Goal: Answer question/provide support: Share knowledge or assist other users

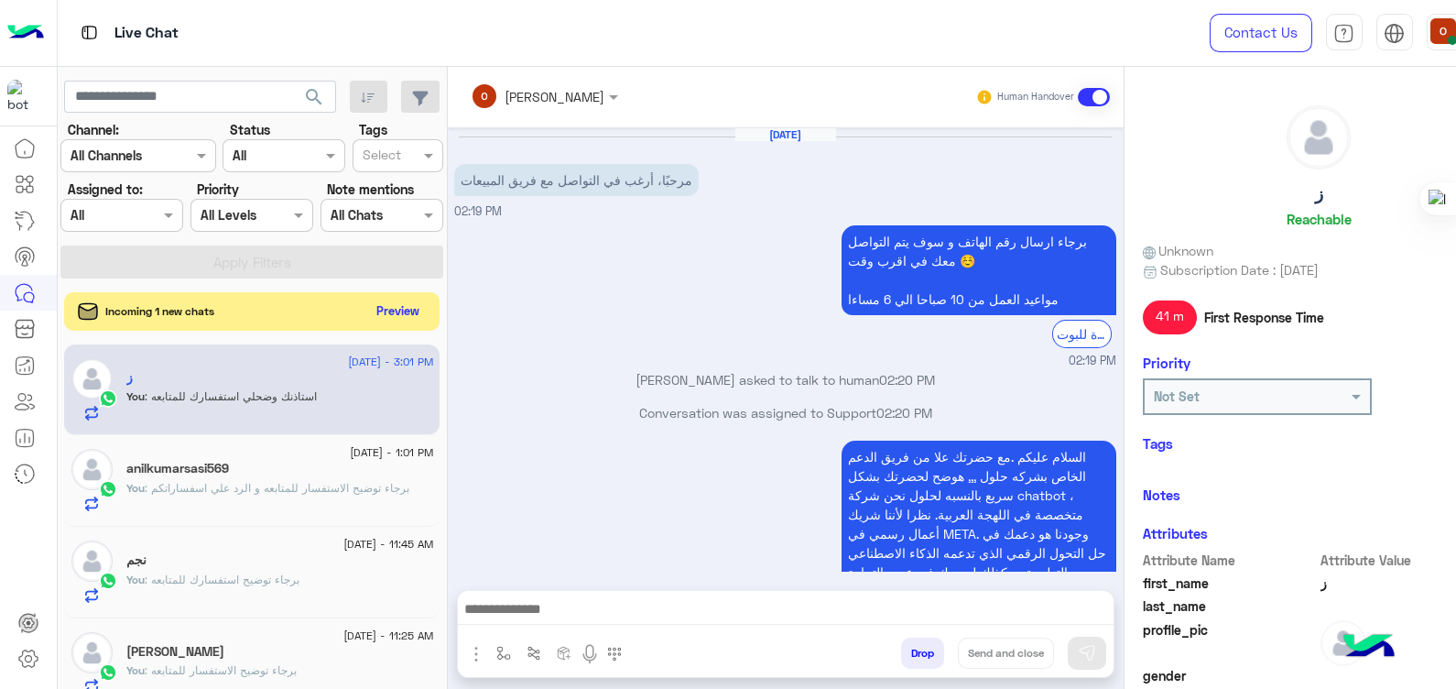
scroll to position [205, 0]
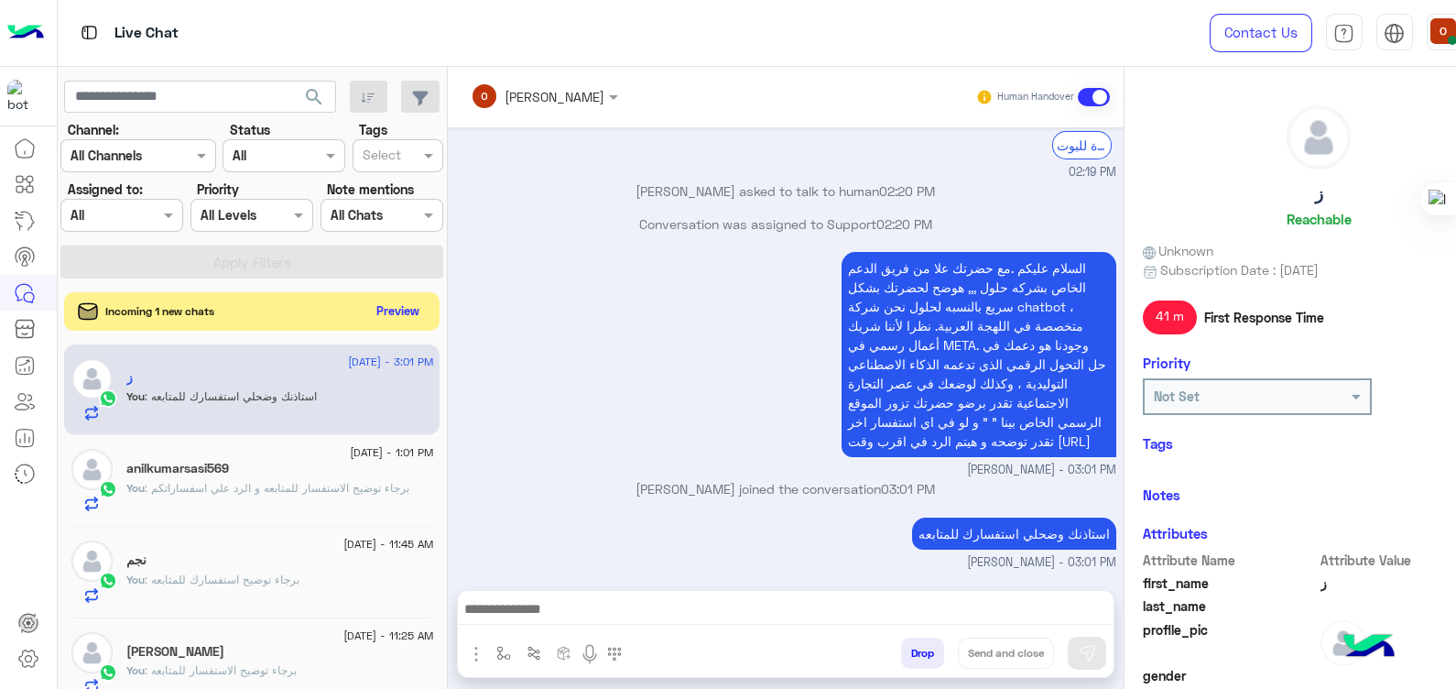
click at [403, 304] on button "Preview" at bounding box center [397, 311] width 57 height 25
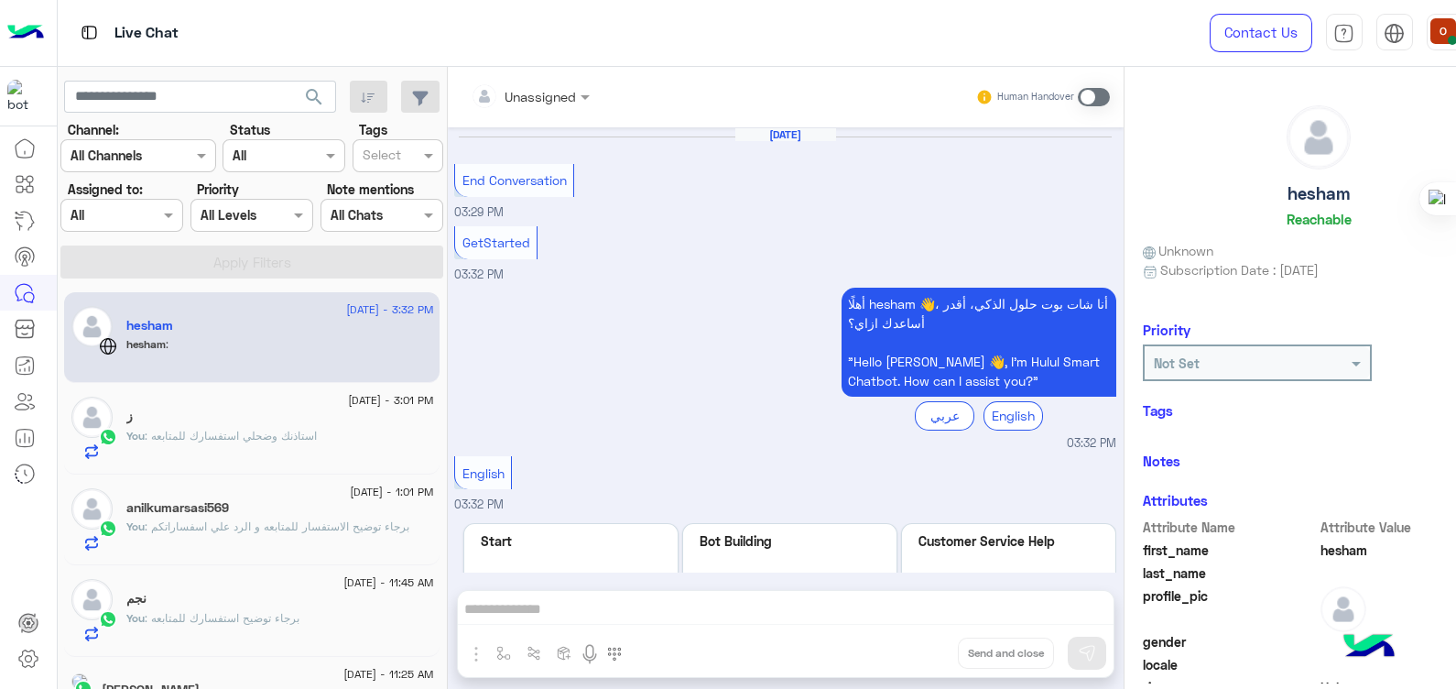
scroll to position [133, 0]
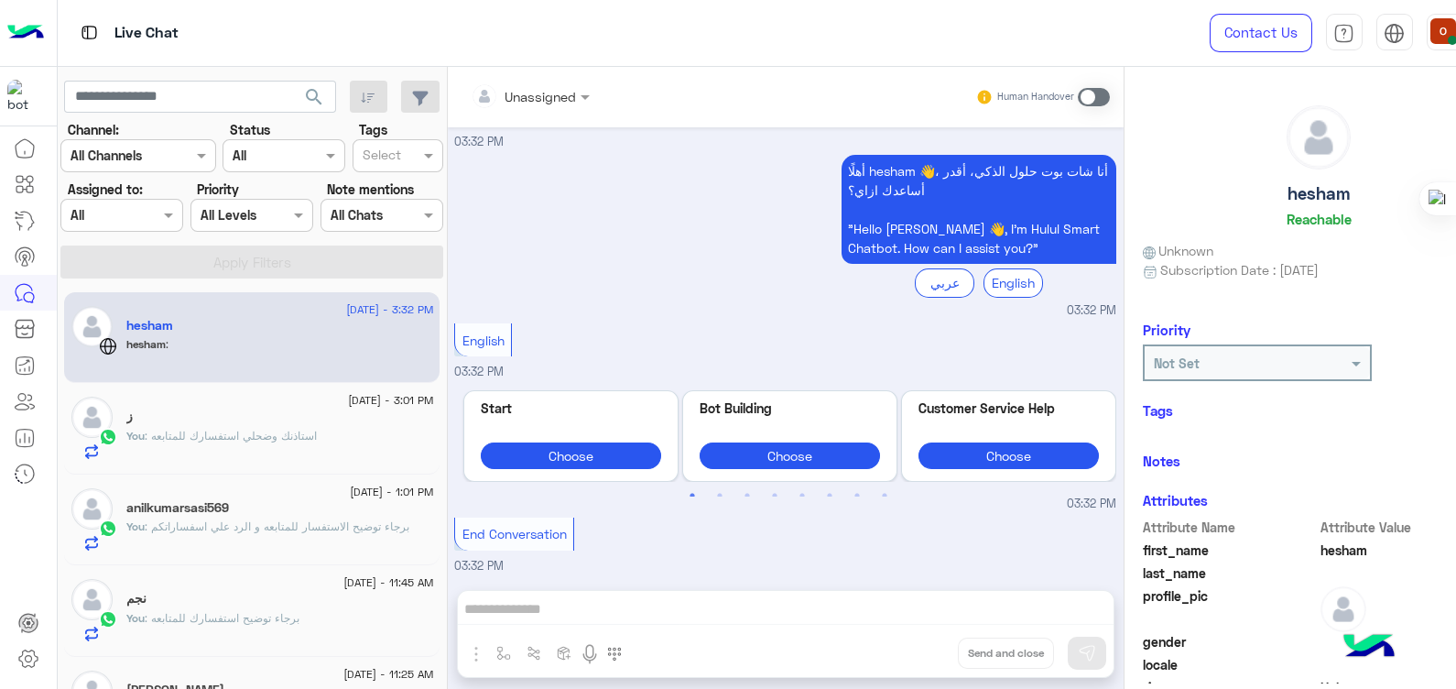
click at [530, 612] on div "Unassigned Human Handover [DATE] End Conversation 03:29 PM GetStarted 03:32 PM …" at bounding box center [786, 381] width 676 height 629
click at [1099, 101] on span at bounding box center [1094, 97] width 32 height 18
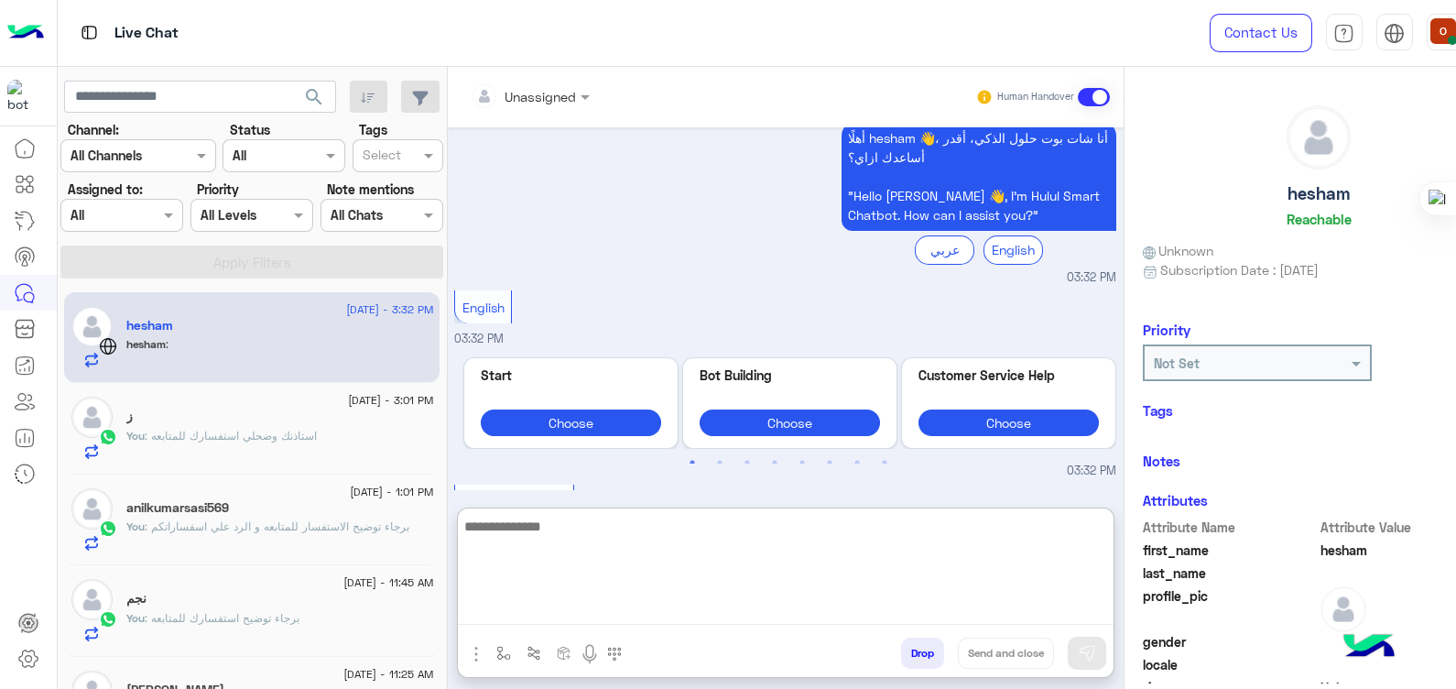
click at [563, 610] on textarea at bounding box center [786, 570] width 656 height 110
paste textarea "**********"
type textarea "**********"
drag, startPoint x: 600, startPoint y: 528, endPoint x: 370, endPoint y: 519, distance: 230.0
click at [370, 519] on mat-drawer-container "search Channel: Channel All Channels Status Channel All Tags Select Assigned to…" at bounding box center [786, 381] width 1456 height 629
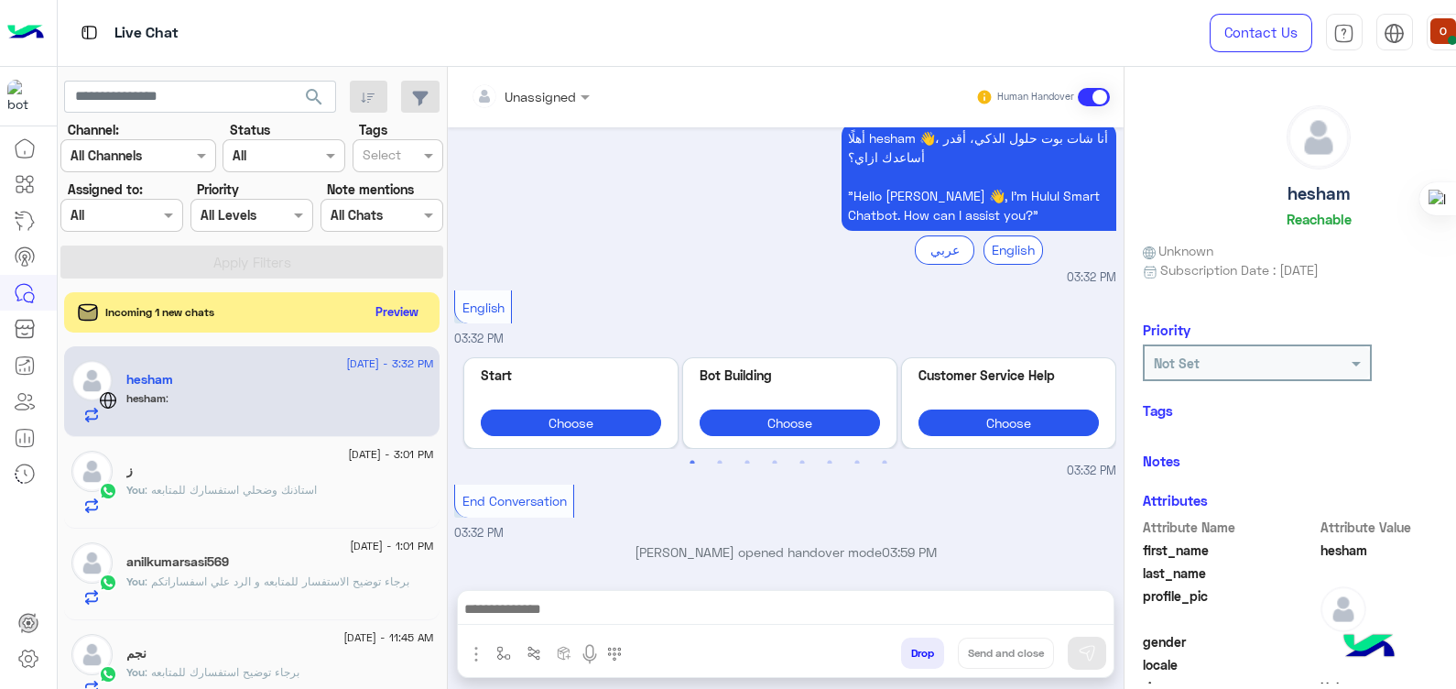
click at [197, 508] on div "You : استاذنك وضحلي استفسارك للمتابعه" at bounding box center [279, 498] width 307 height 32
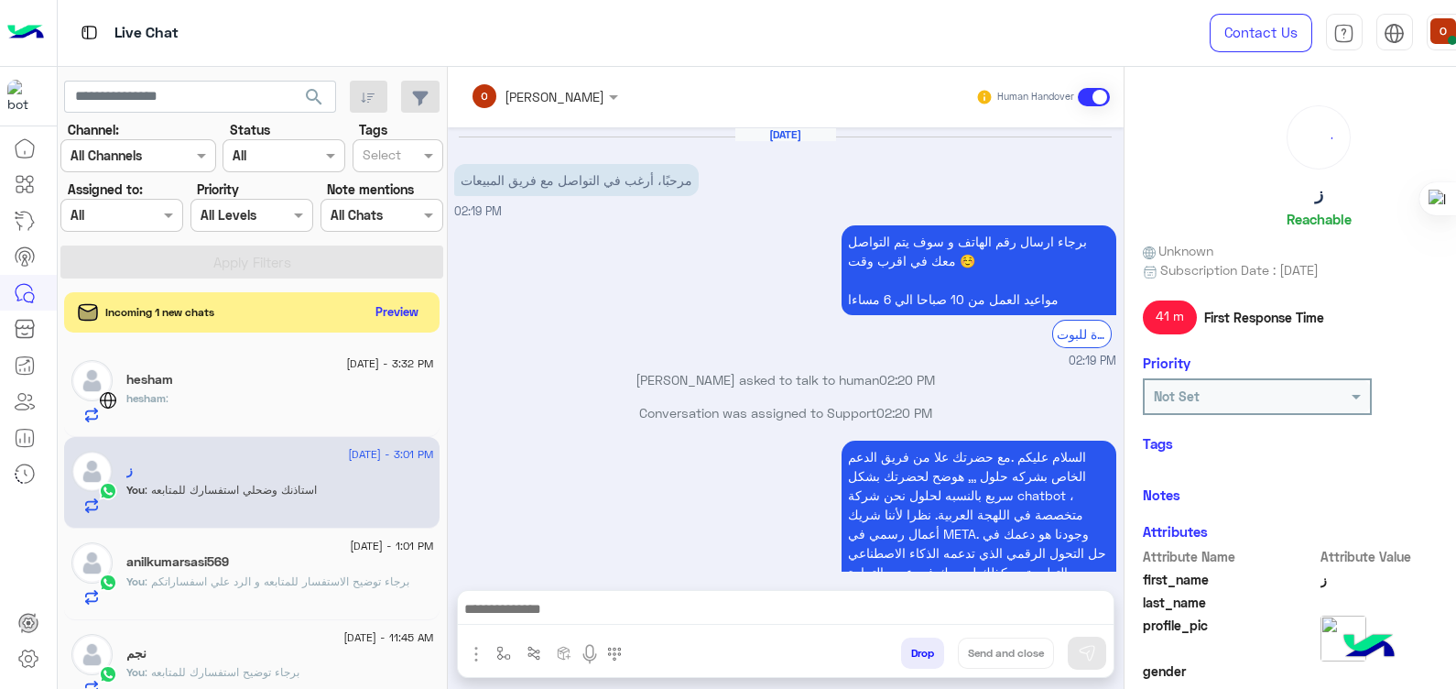
scroll to position [205, 0]
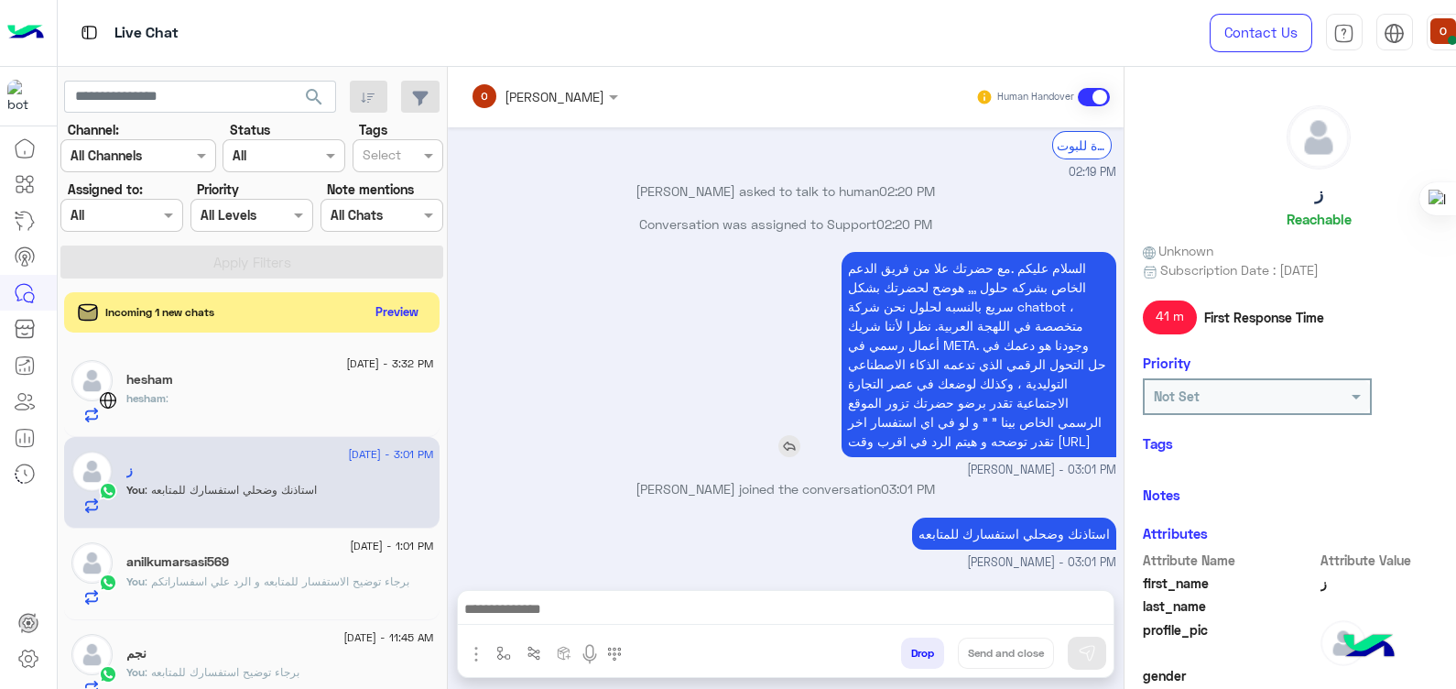
drag, startPoint x: 1080, startPoint y: 245, endPoint x: 850, endPoint y: 253, distance: 230.9
click at [850, 260] on span "السلام عليكم .مع حضرتك علا من فريق الدعم الخاص بشركه حلول ,,, هوضح لحضرتك بشكل …" at bounding box center [977, 354] width 258 height 189
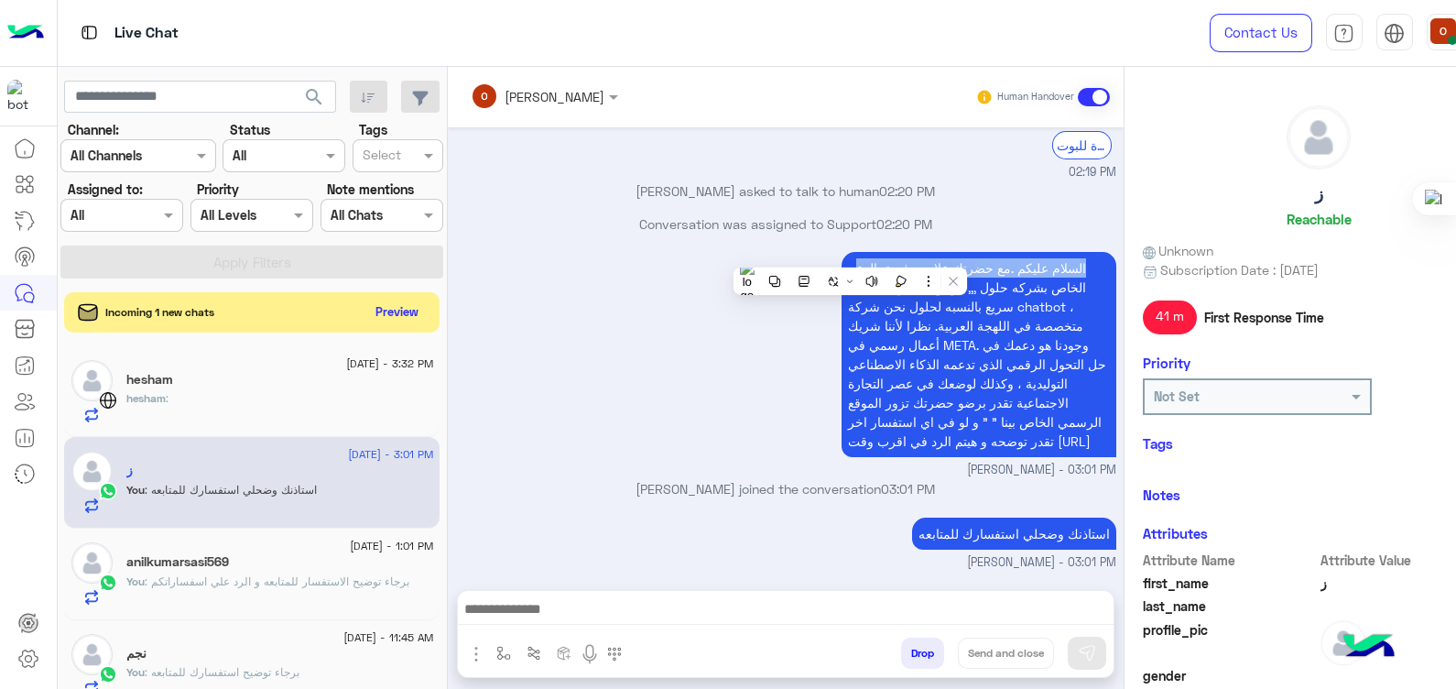
drag, startPoint x: 850, startPoint y: 253, endPoint x: 1067, endPoint y: 229, distance: 218.3
click at [1067, 229] on div "[DATE] مرحبًا، أرغب في [GEOGRAPHIC_DATA] مع فريق المبيعات 02:19 PM برجاء ارسال …" at bounding box center [786, 349] width 676 height 444
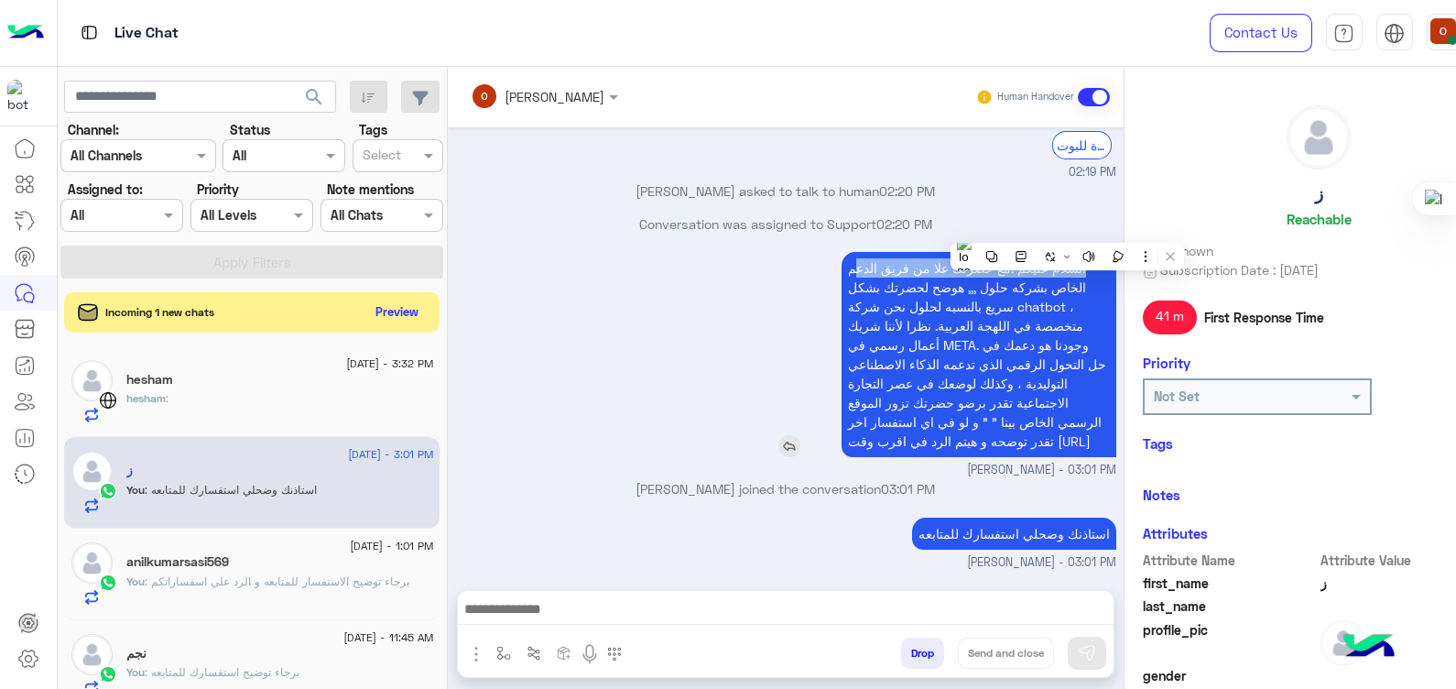
drag, startPoint x: 1067, startPoint y: 229, endPoint x: 1078, endPoint y: 242, distance: 16.9
click at [1078, 260] on span "السلام عليكم .مع حضرتك علا من فريق الدعم الخاص بشركه حلول ,,, هوضح لحضرتك بشكل …" at bounding box center [977, 354] width 258 height 189
click at [1060, 214] on p "Conversation was assigned to Support 02:20 PM" at bounding box center [785, 223] width 662 height 19
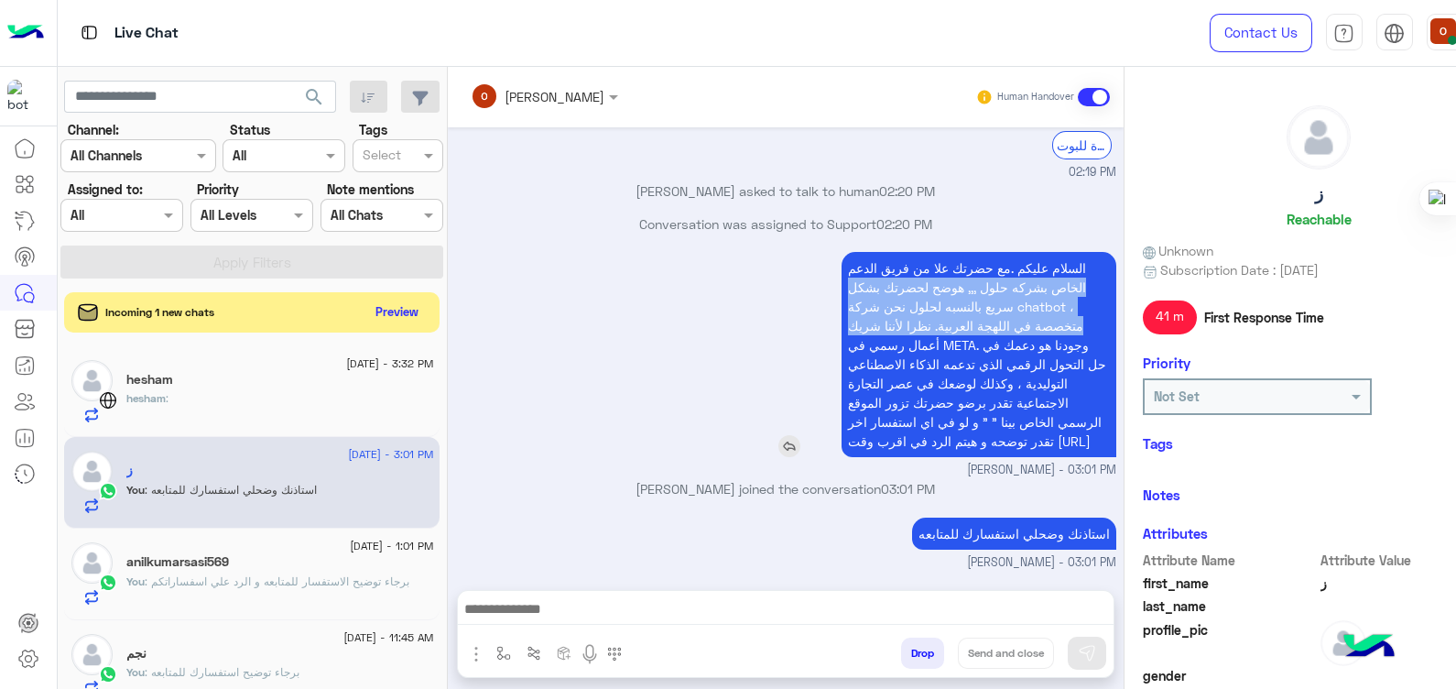
drag, startPoint x: 1085, startPoint y: 240, endPoint x: 841, endPoint y: 364, distance: 274.0
click at [841, 364] on p "السلام عليكم .مع حضرتك علا من فريق الدعم الخاص بشركه حلول ,,, هوضح لحضرتك بشكل …" at bounding box center [978, 354] width 275 height 205
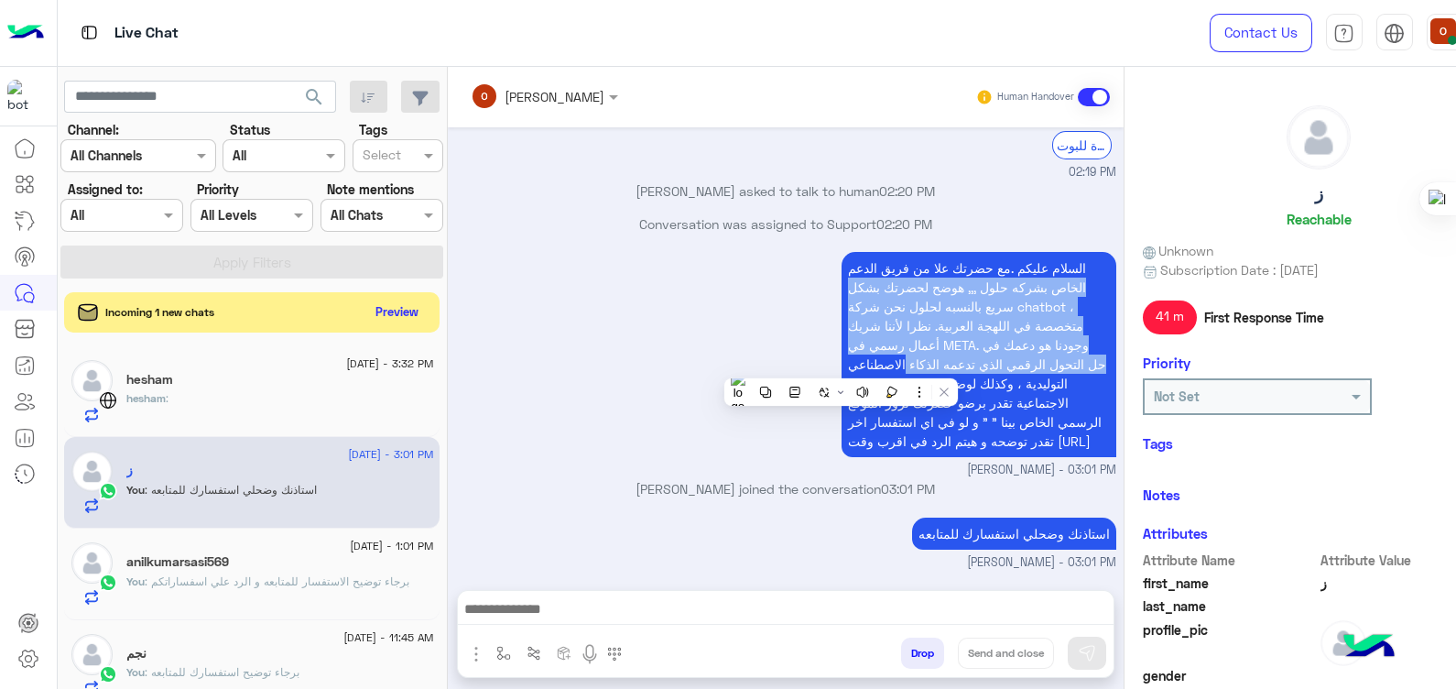
drag, startPoint x: 841, startPoint y: 364, endPoint x: 1069, endPoint y: 228, distance: 266.0
click at [1069, 228] on div "Conversation was assigned to Support 02:20 PM" at bounding box center [785, 230] width 662 height 33
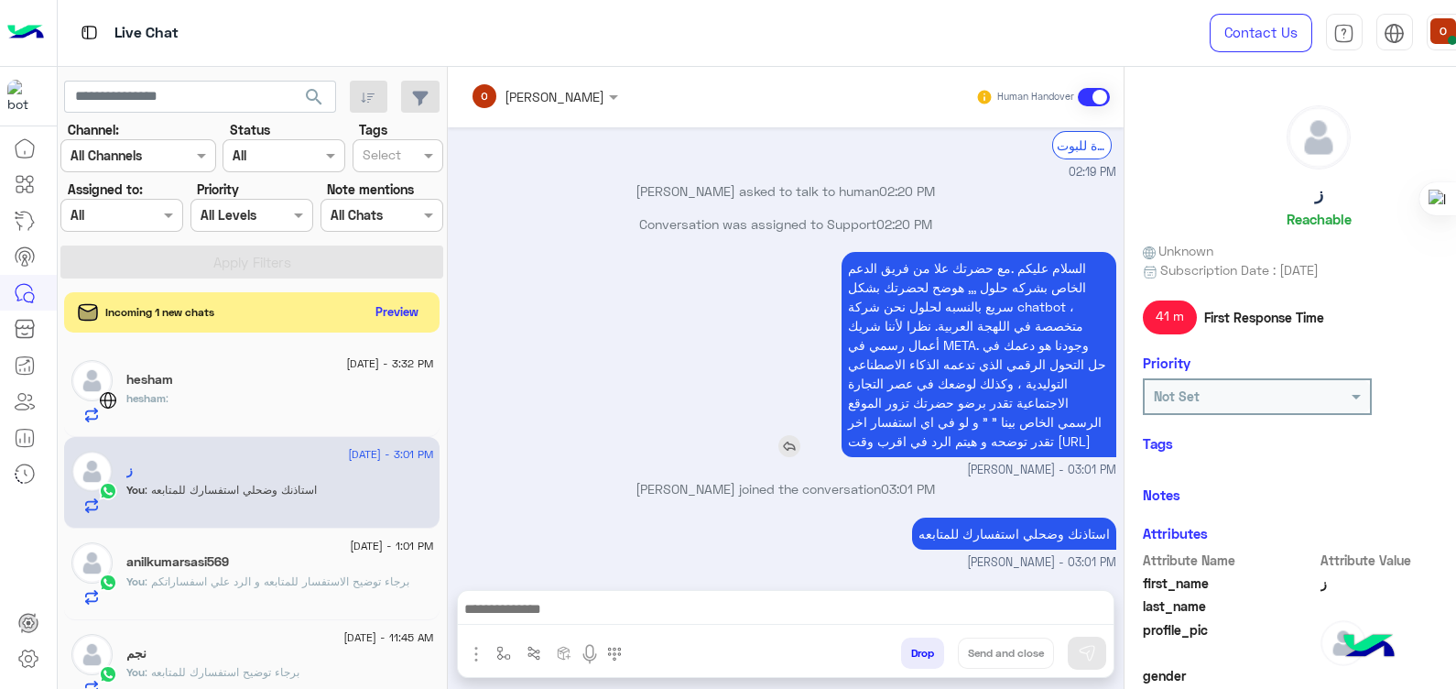
click at [1075, 260] on span "السلام عليكم .مع حضرتك علا من فريق الدعم الخاص بشركه حلول ,,, هوضح لحضرتك بشكل …" at bounding box center [977, 354] width 258 height 189
drag, startPoint x: 1084, startPoint y: 252, endPoint x: 841, endPoint y: 343, distance: 260.2
click at [841, 343] on p "السلام عليكم .مع حضرتك علا من فريق الدعم الخاص بشركه حلول ,,, هوضح لحضرتك بشكل …" at bounding box center [978, 354] width 275 height 205
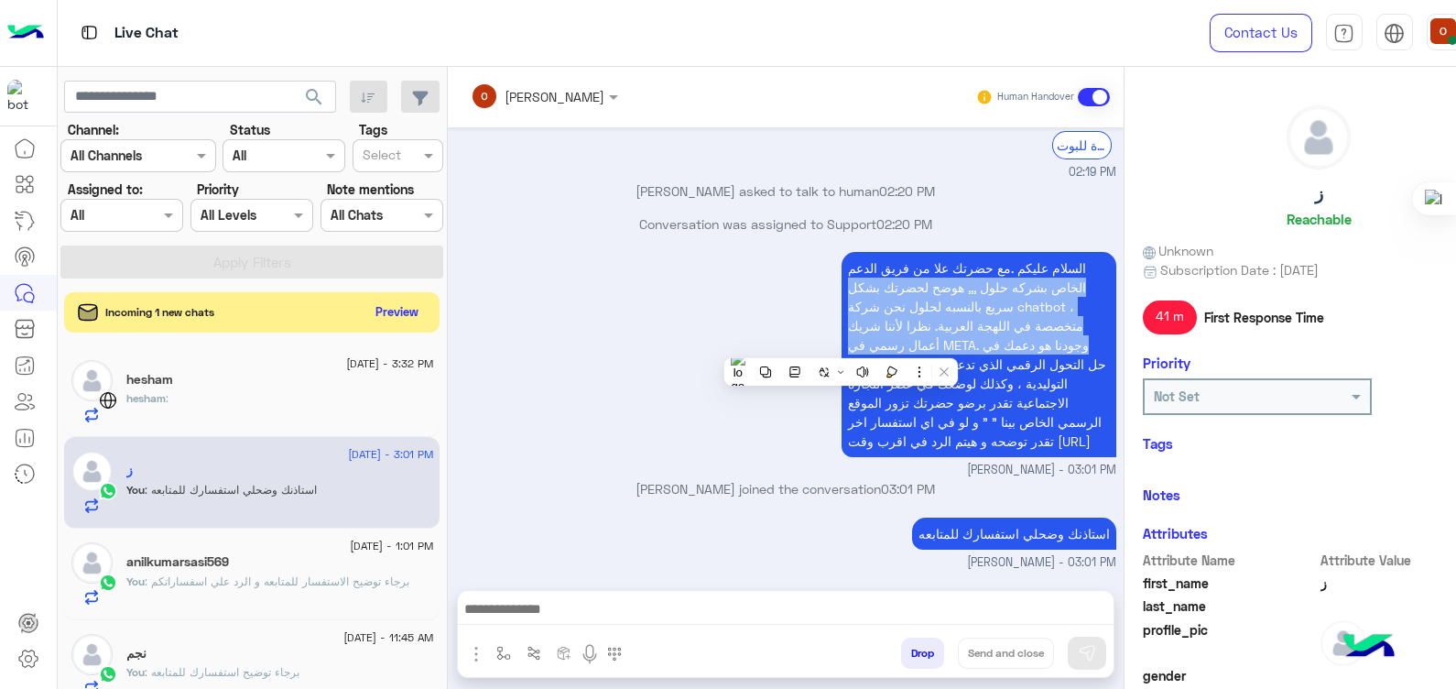
drag, startPoint x: 841, startPoint y: 343, endPoint x: 1103, endPoint y: 230, distance: 286.3
click at [1103, 247] on div "السلام عليكم .مع حضرتك علا من فريق الدعم الخاص بشركه حلول ,,, هوضح لحضرتك بشكل …" at bounding box center [926, 354] width 379 height 214
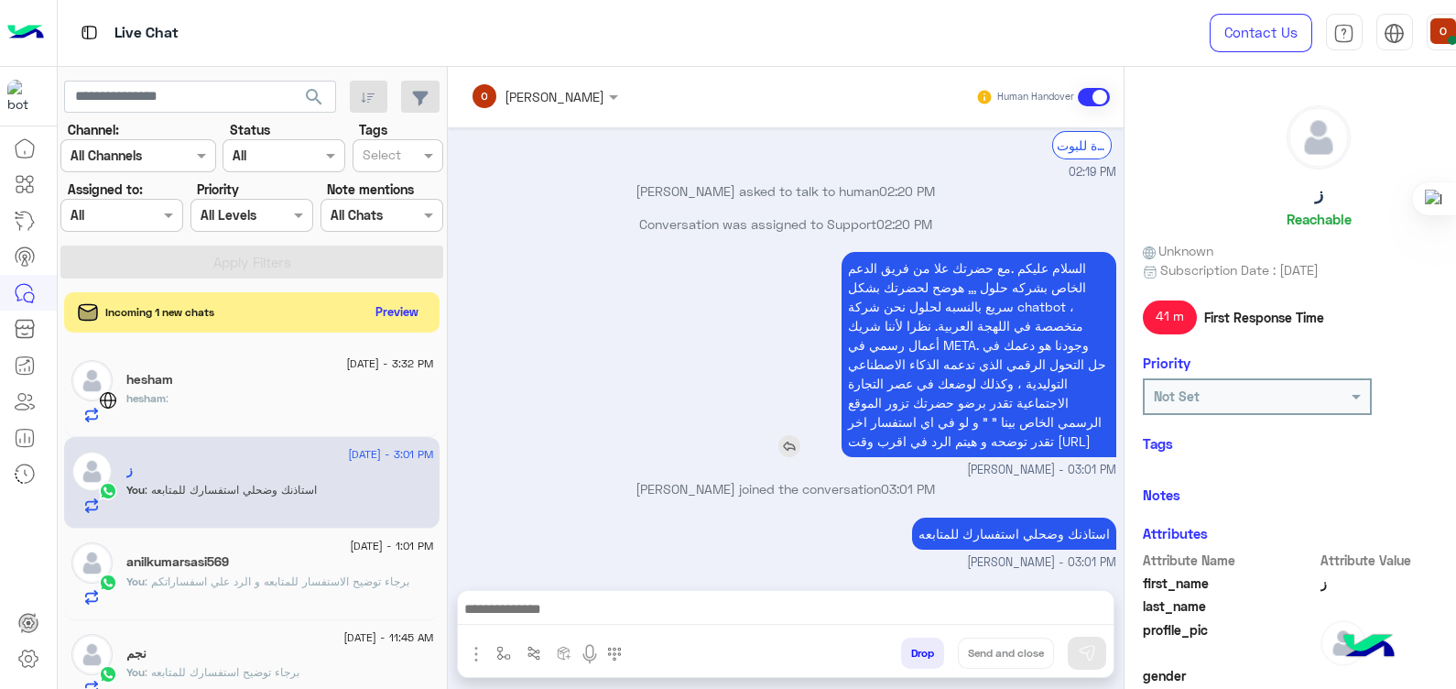
click at [1067, 260] on span "السلام عليكم .مع حضرتك علا من فريق الدعم الخاص بشركه حلول ,,, هوضح لحضرتك بشكل …" at bounding box center [977, 354] width 258 height 189
drag, startPoint x: 1067, startPoint y: 243, endPoint x: 1097, endPoint y: 247, distance: 30.6
click at [1097, 252] on p "السلام عليكم .مع حضرتك علا من فريق الدعم الخاص بشركه حلول ,,, هوضح لحضرتك بشكل …" at bounding box center [978, 354] width 275 height 205
drag, startPoint x: 1079, startPoint y: 245, endPoint x: 935, endPoint y: 451, distance: 250.5
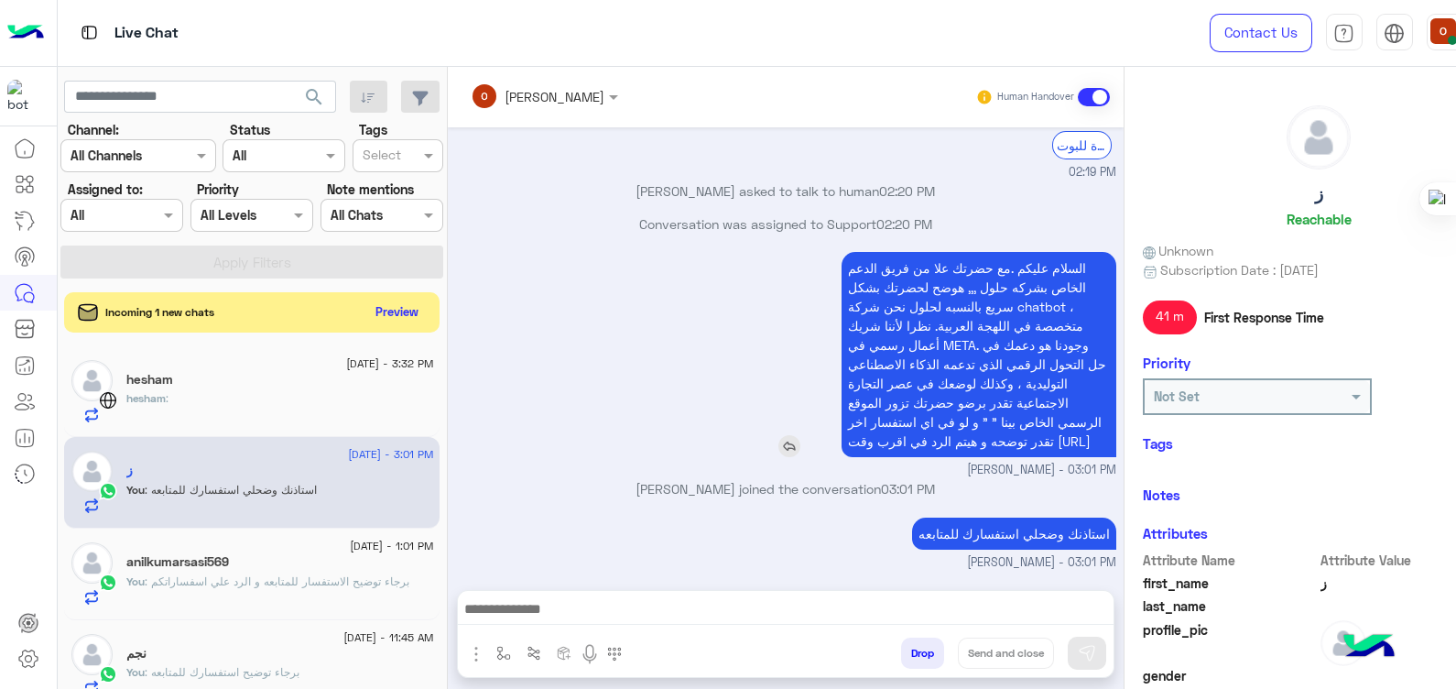
click at [935, 451] on p "السلام عليكم .مع حضرتك علا من فريق الدعم الخاص بشركه حلول ,,, هوضح لحضرتك بشكل …" at bounding box center [978, 354] width 275 height 205
copy span "لسلام عليكم .مع حضرتك علا من فريق الدعم الخاص بشركه حلول ,,, هوضح لحضرتك بشكل س…"
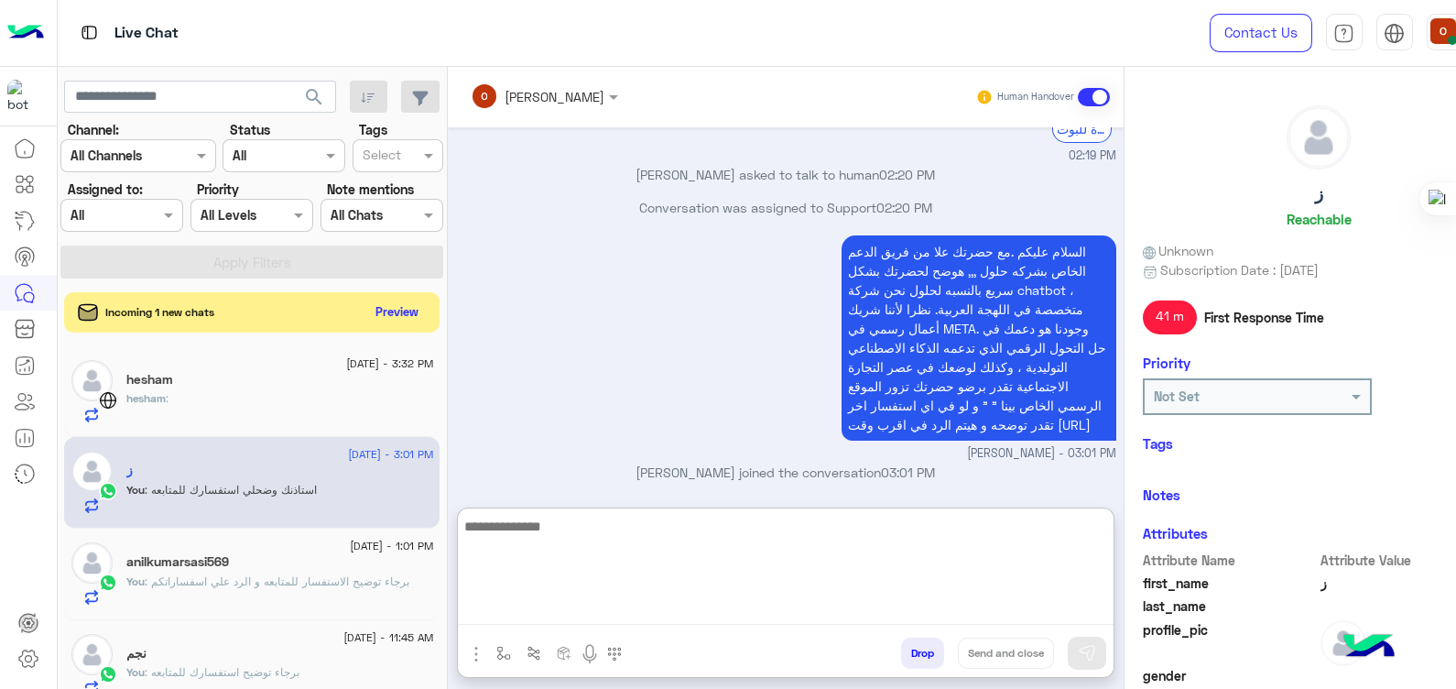
paste textarea "**********"
type textarea "**********"
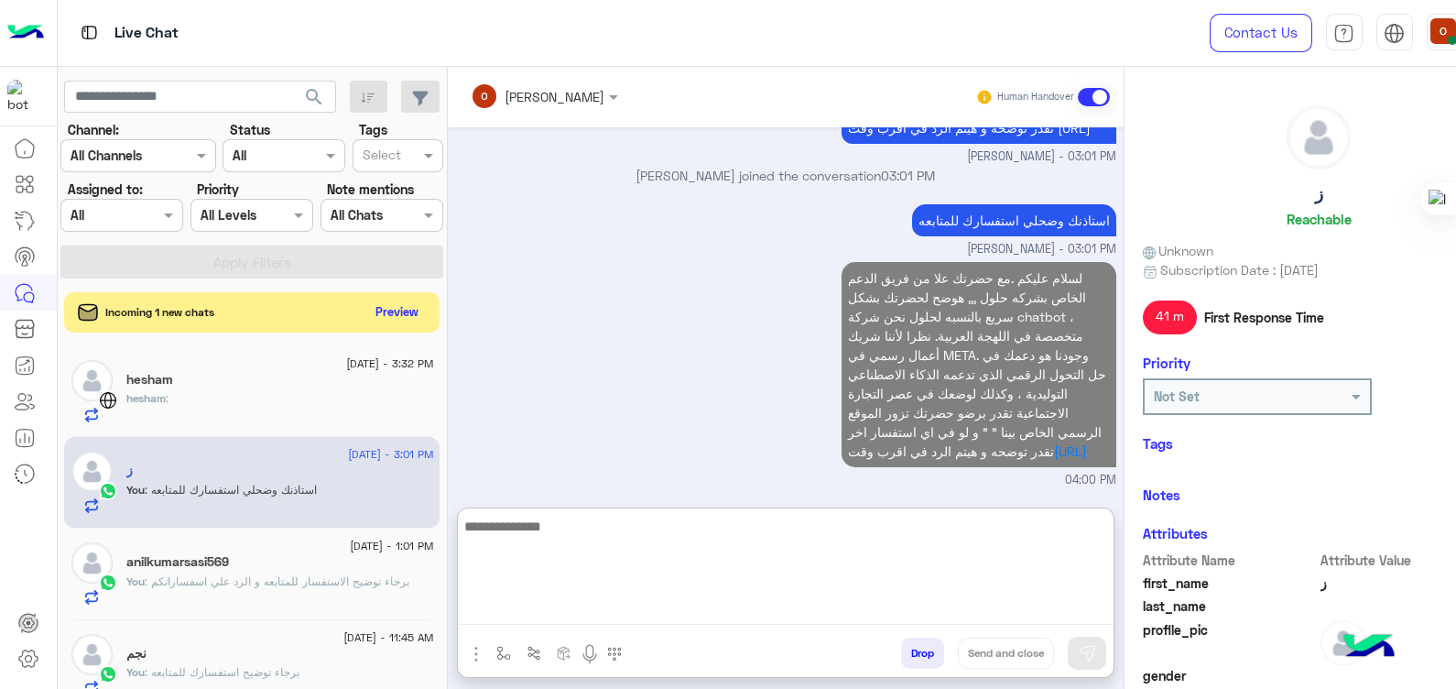
type textarea "*"
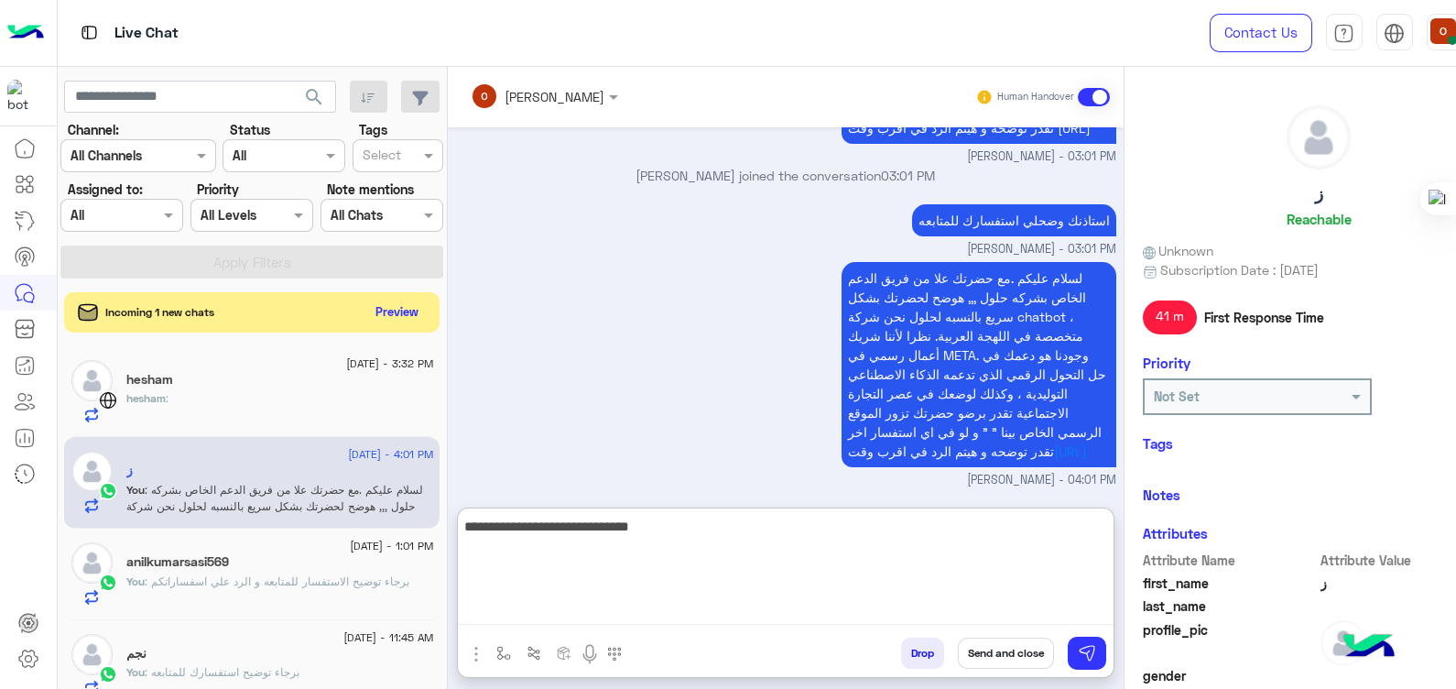
type textarea "**********"
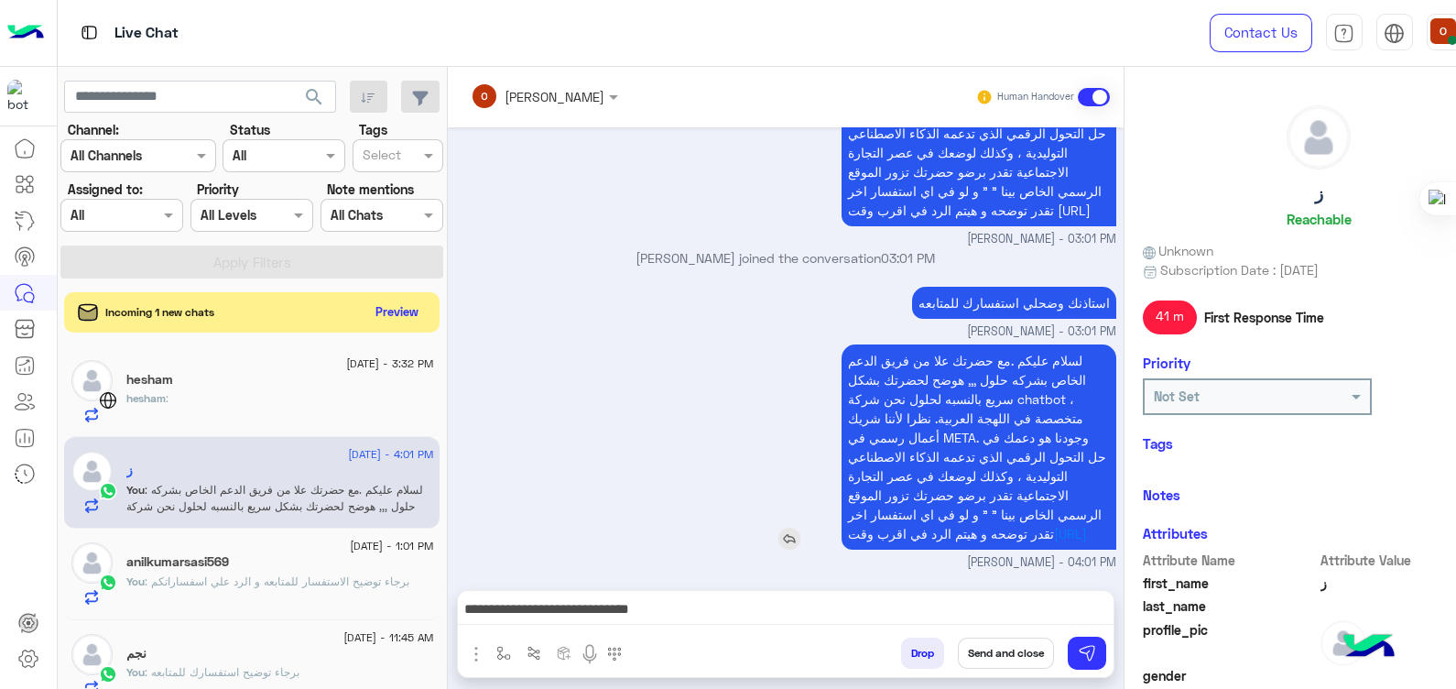
scroll to position [456, 0]
click at [234, 385] on div "hesham" at bounding box center [279, 381] width 307 height 19
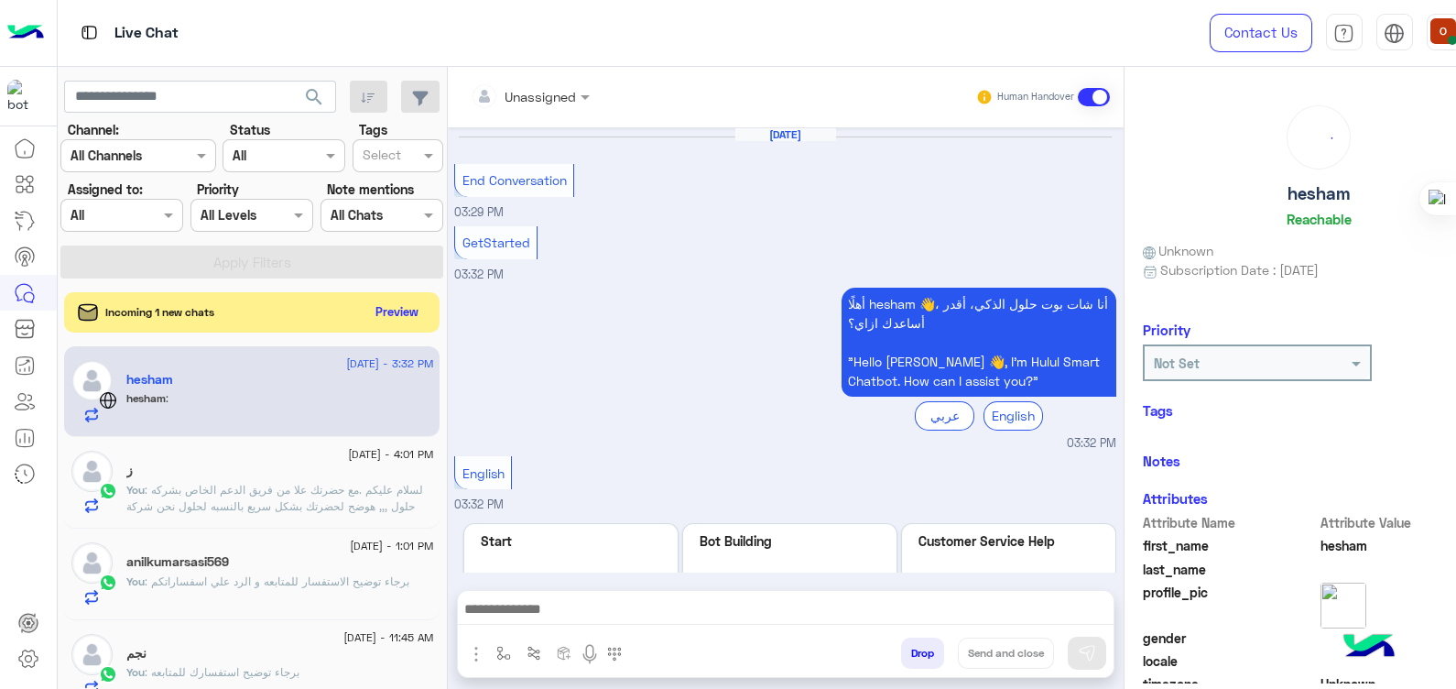
scroll to position [166, 0]
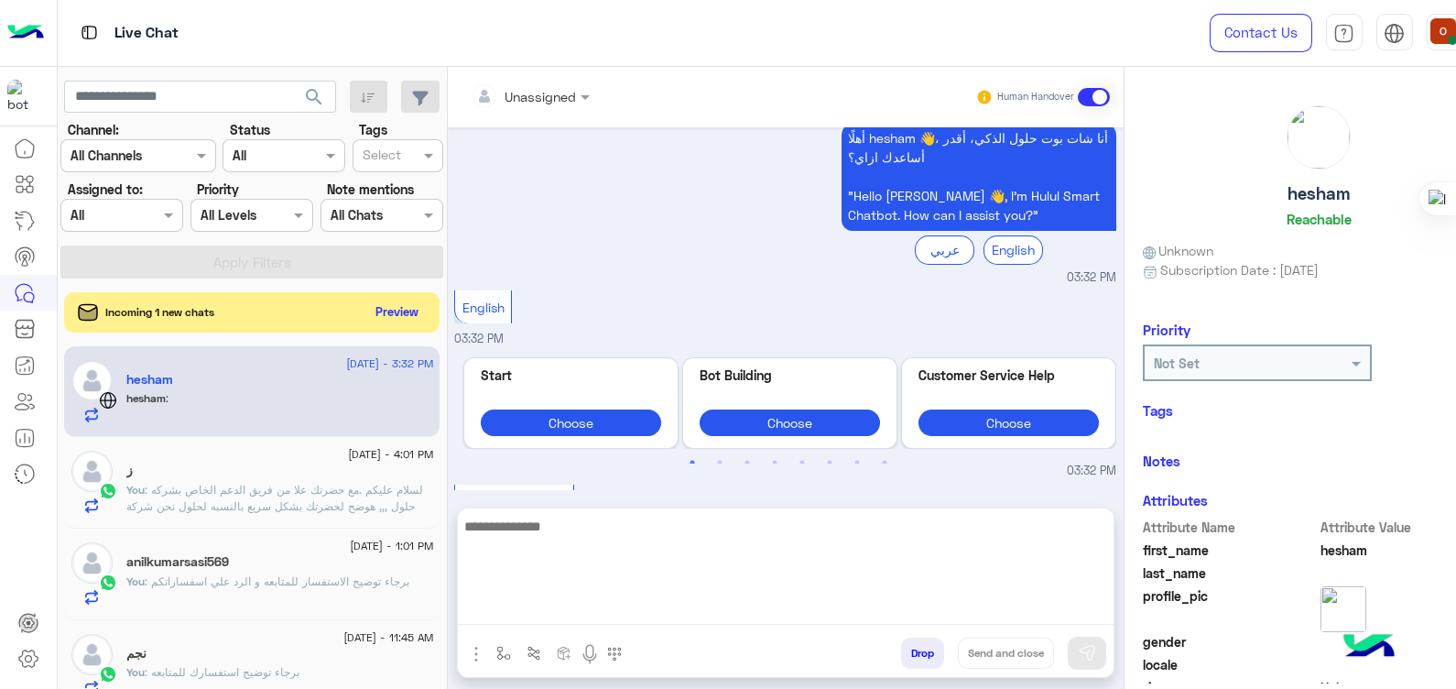
click at [619, 613] on textarea at bounding box center [786, 570] width 656 height 110
paste textarea "**********"
type textarea "**********"
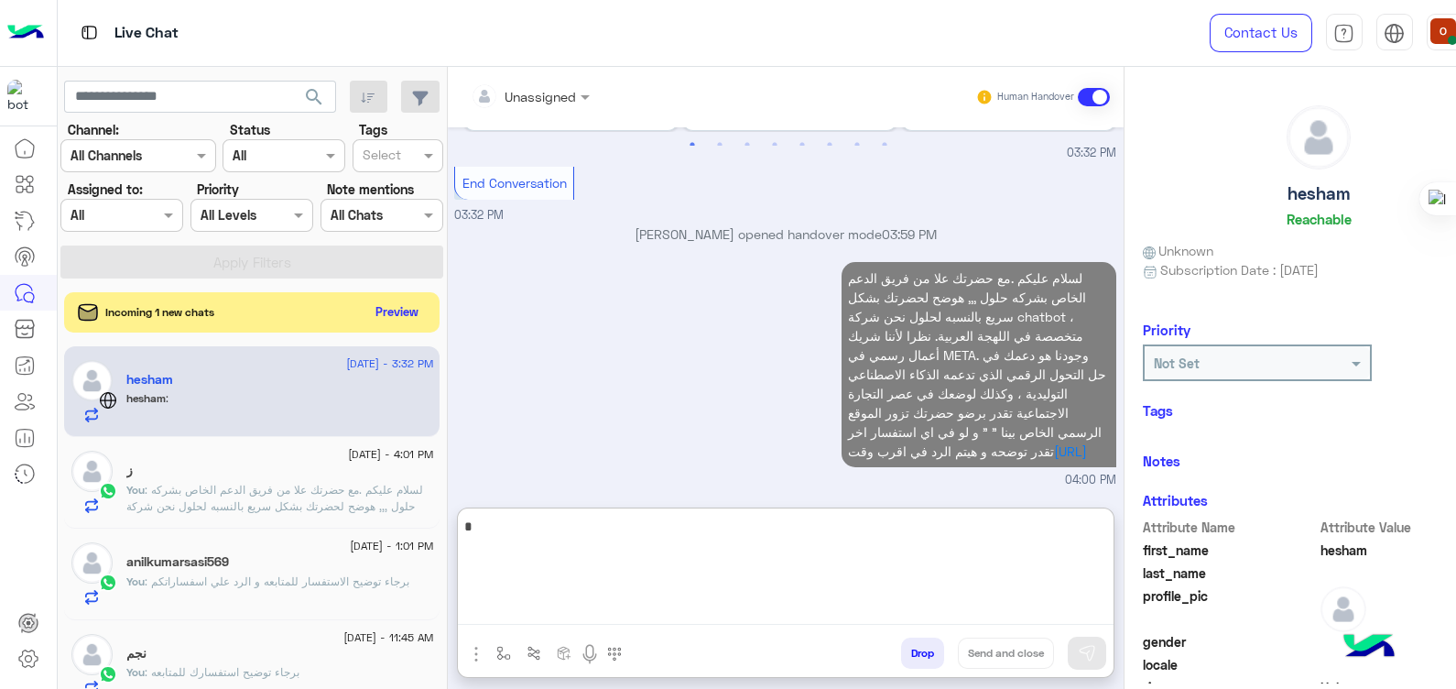
scroll to position [532, 0]
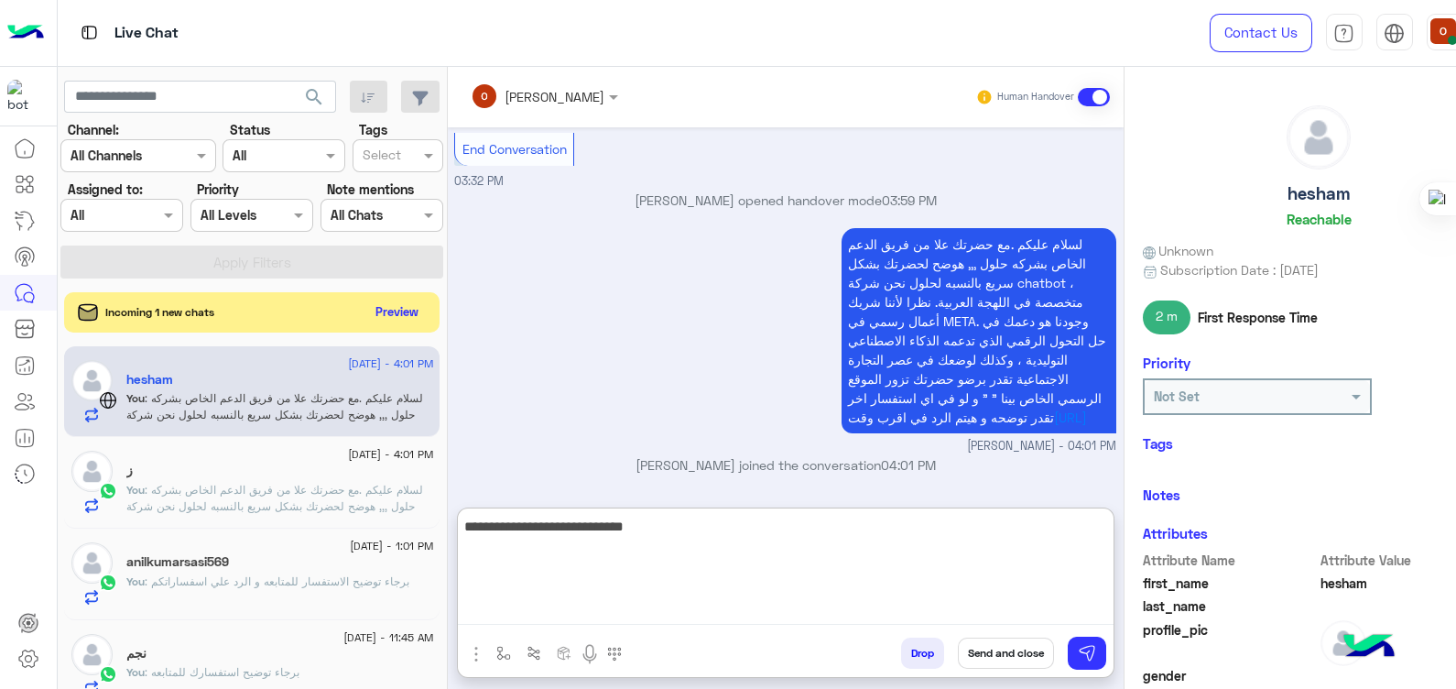
type textarea "**********"
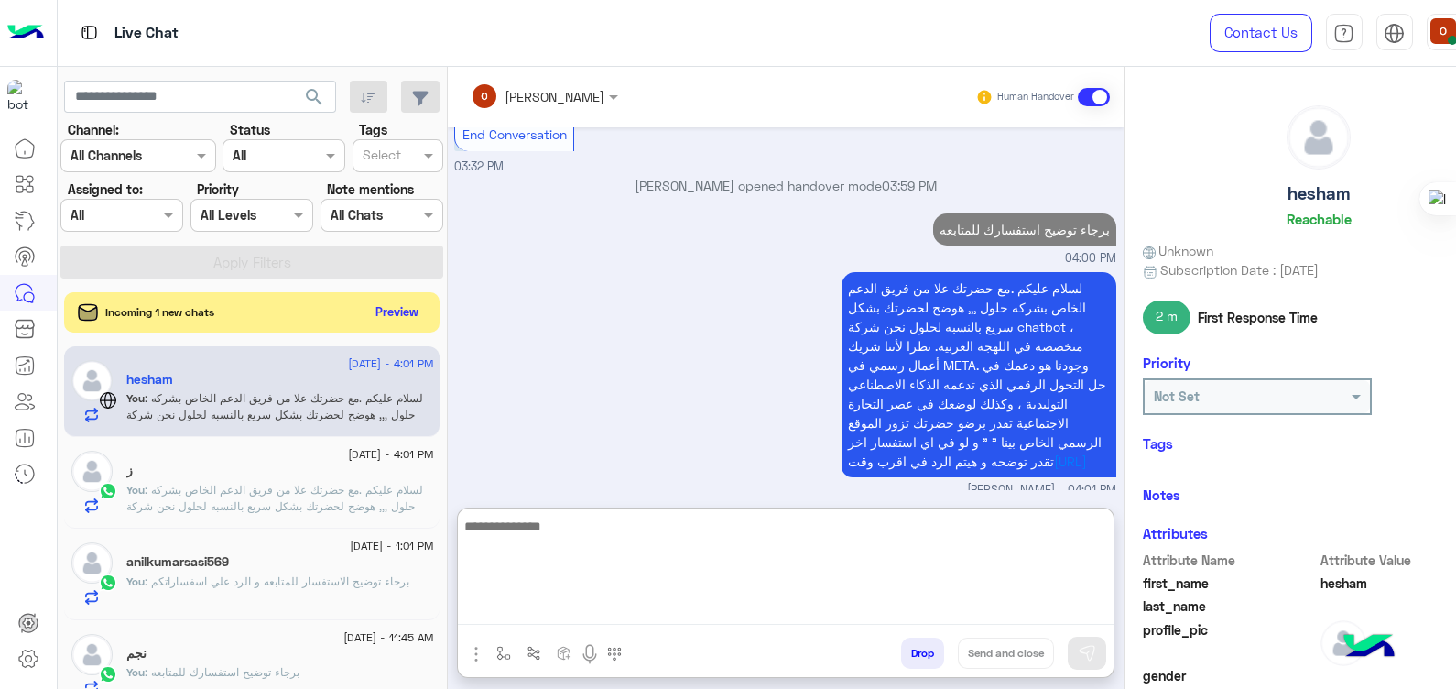
scroll to position [591, 0]
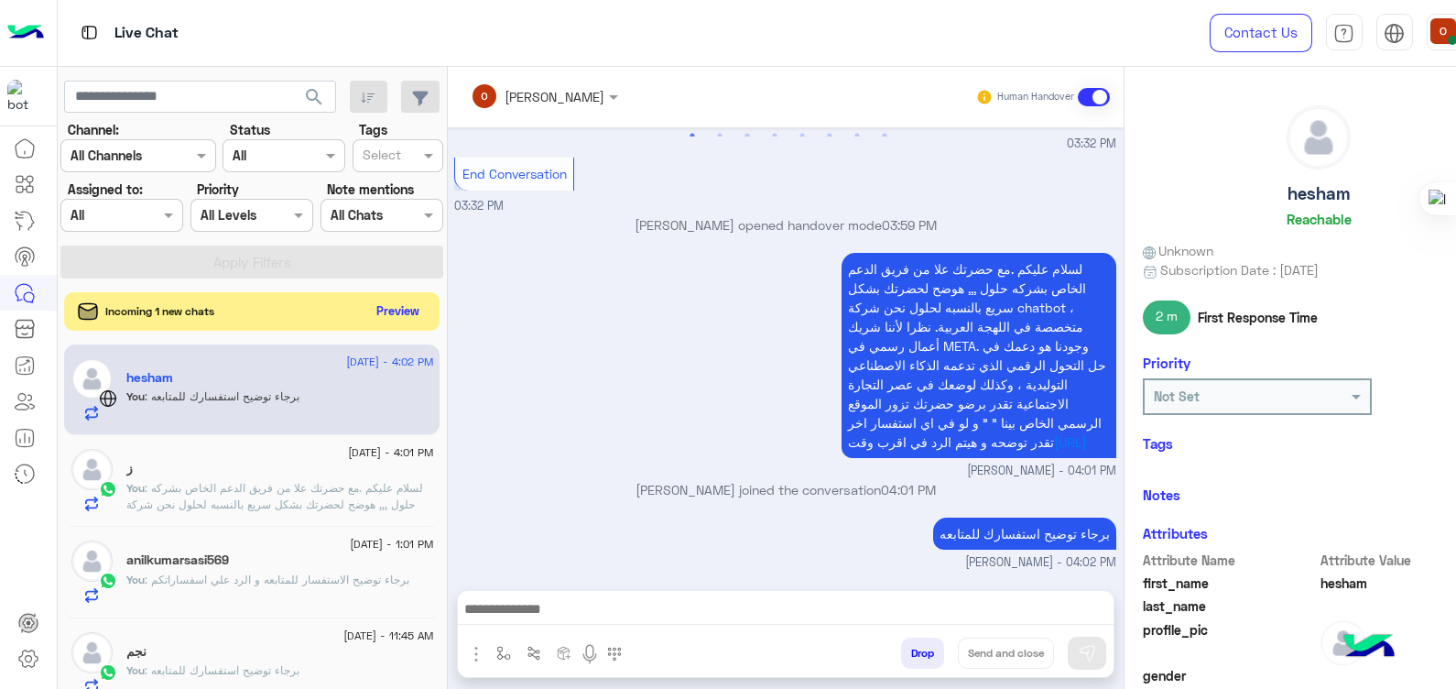
click at [392, 307] on button "Preview" at bounding box center [397, 311] width 57 height 25
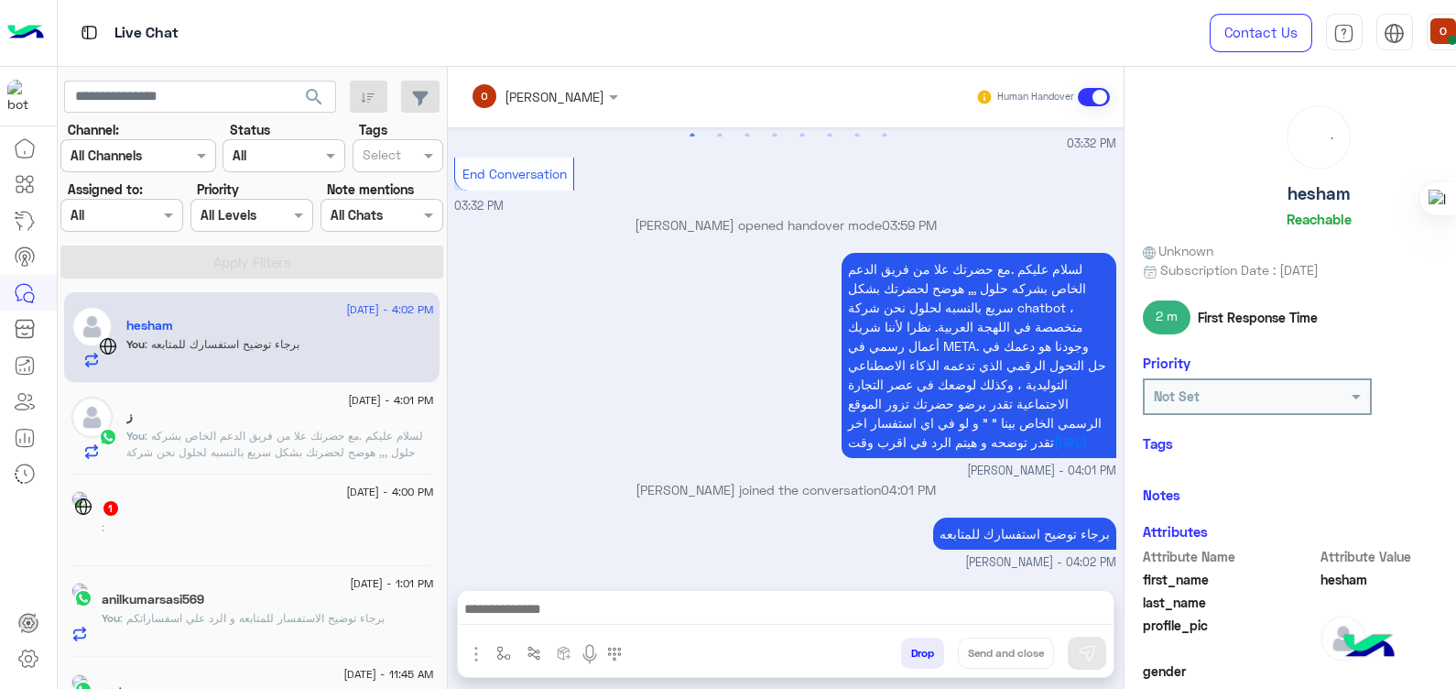
scroll to position [508, 0]
click at [208, 527] on div ":" at bounding box center [267, 535] width 331 height 32
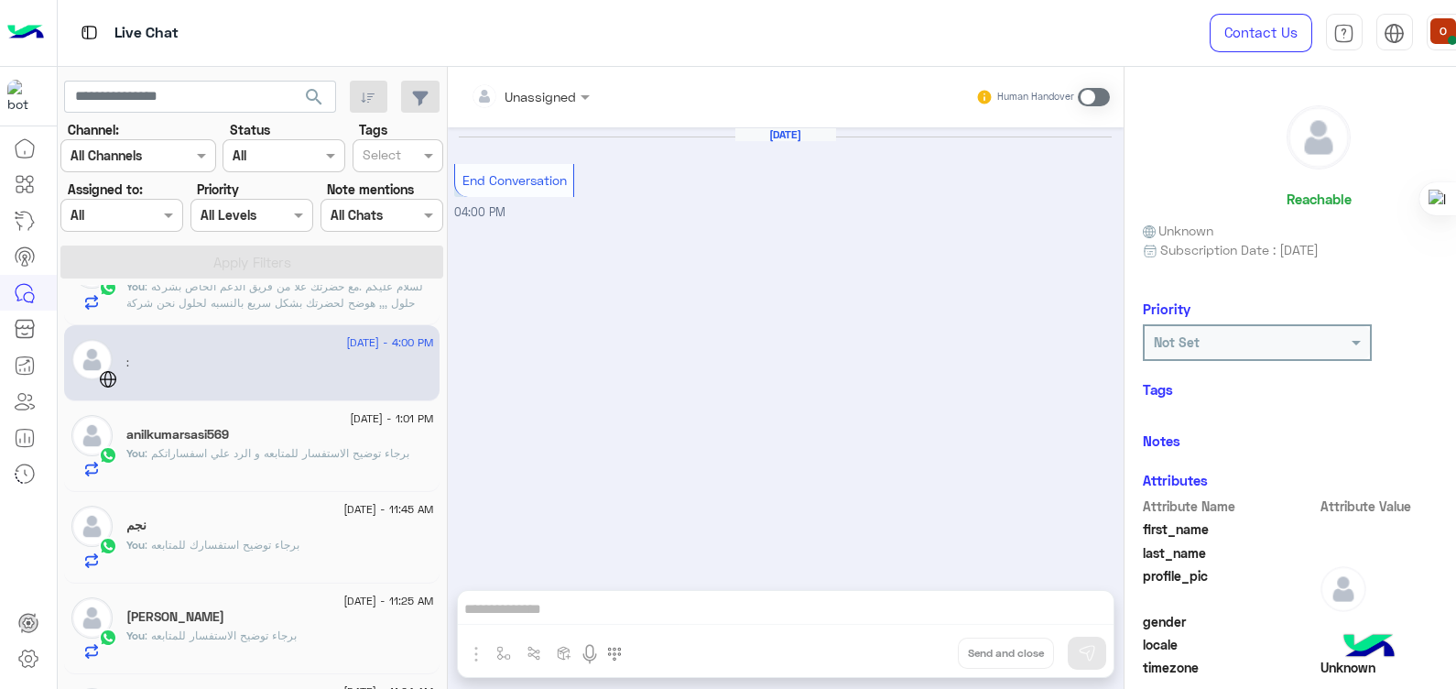
scroll to position [152, 0]
click at [227, 448] on span ": برجاء توضيح الاستفسار للمتابعه و الرد علي اسفساراتكم" at bounding box center [277, 450] width 265 height 14
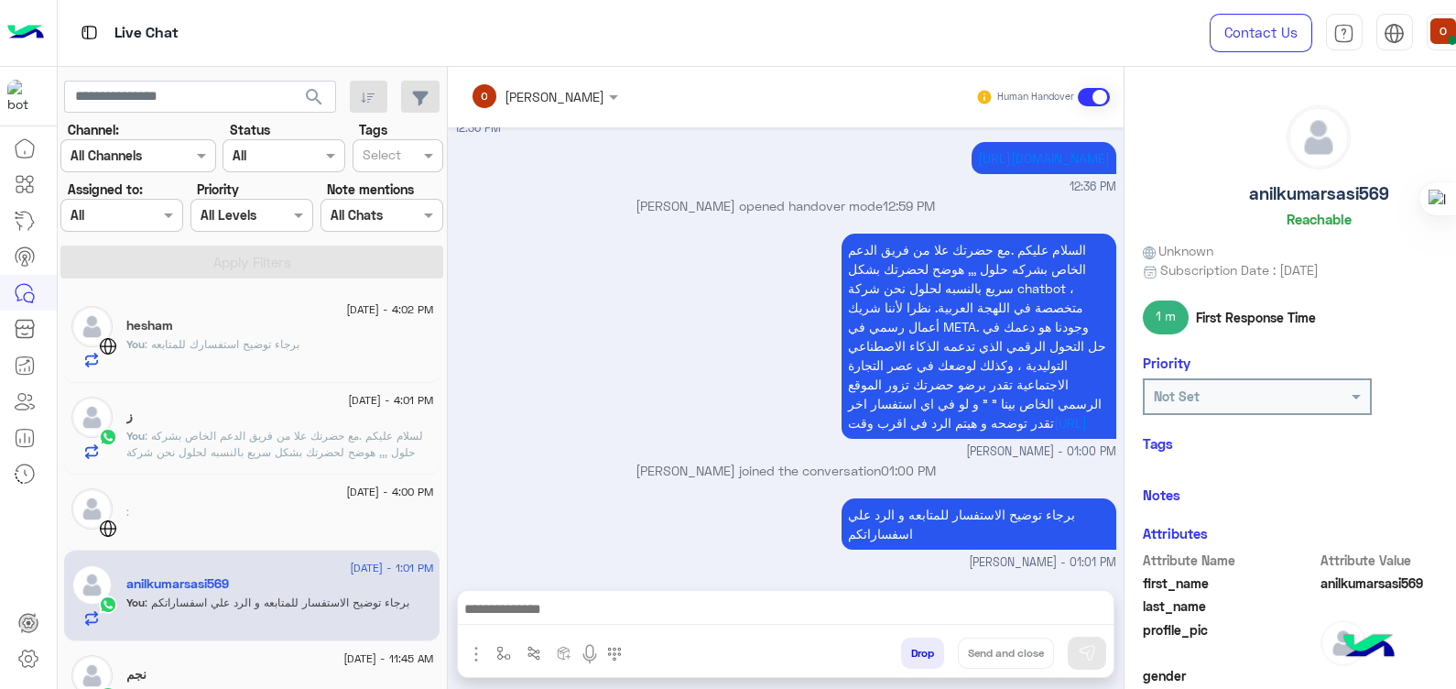
click at [223, 336] on p "You : برجاء توضيح استفسارك للمتابعه" at bounding box center [212, 344] width 173 height 16
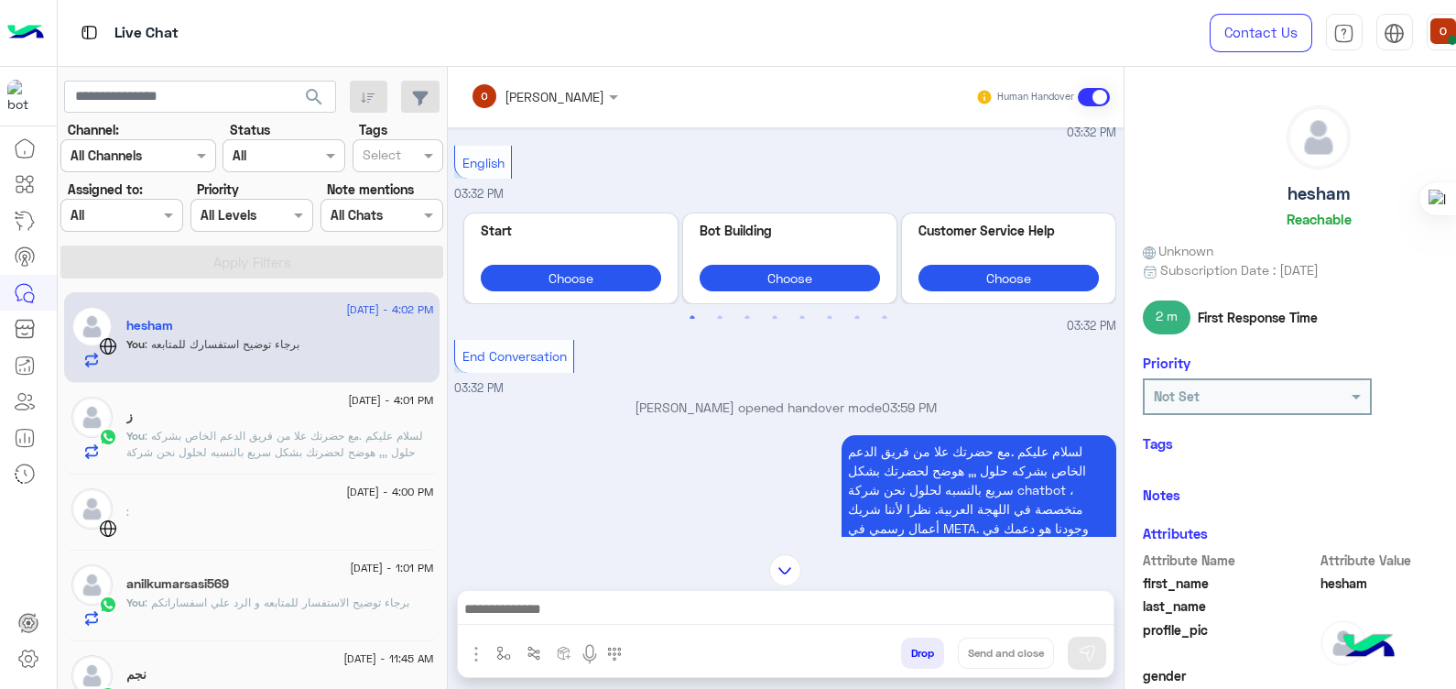
scroll to position [508, 0]
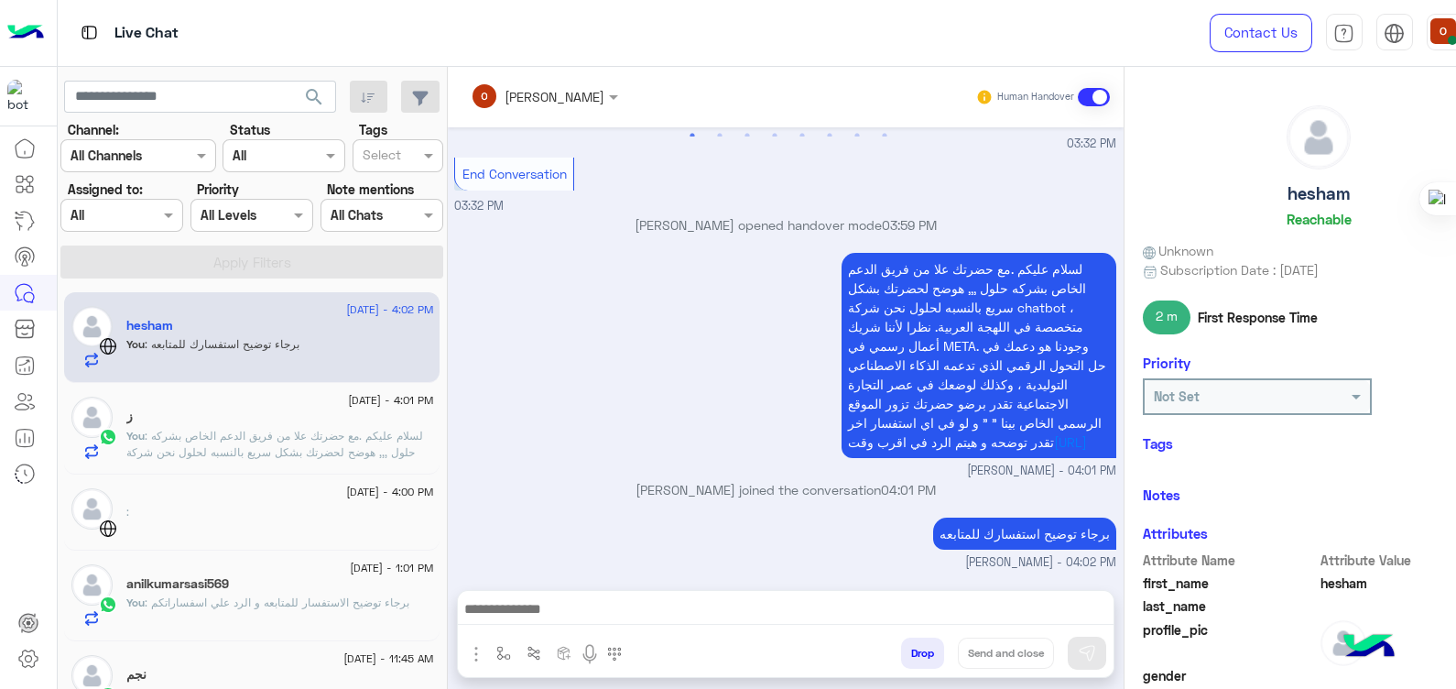
click at [247, 429] on span ": لسلام عليكم .مع حضرتك علا من فريق الدعم الخاص بشركه حلول ,,, هوضح لحضرتك بشكل…" at bounding box center [279, 493] width 306 height 129
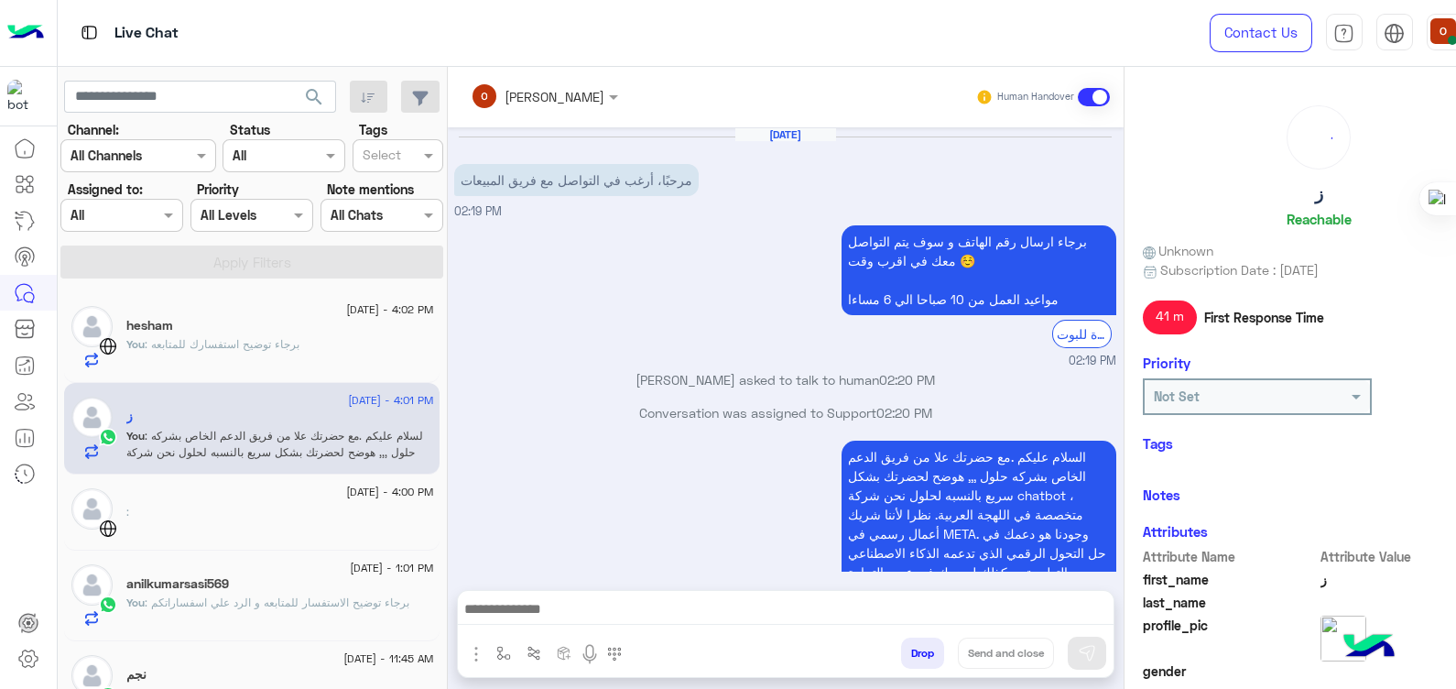
scroll to position [456, 0]
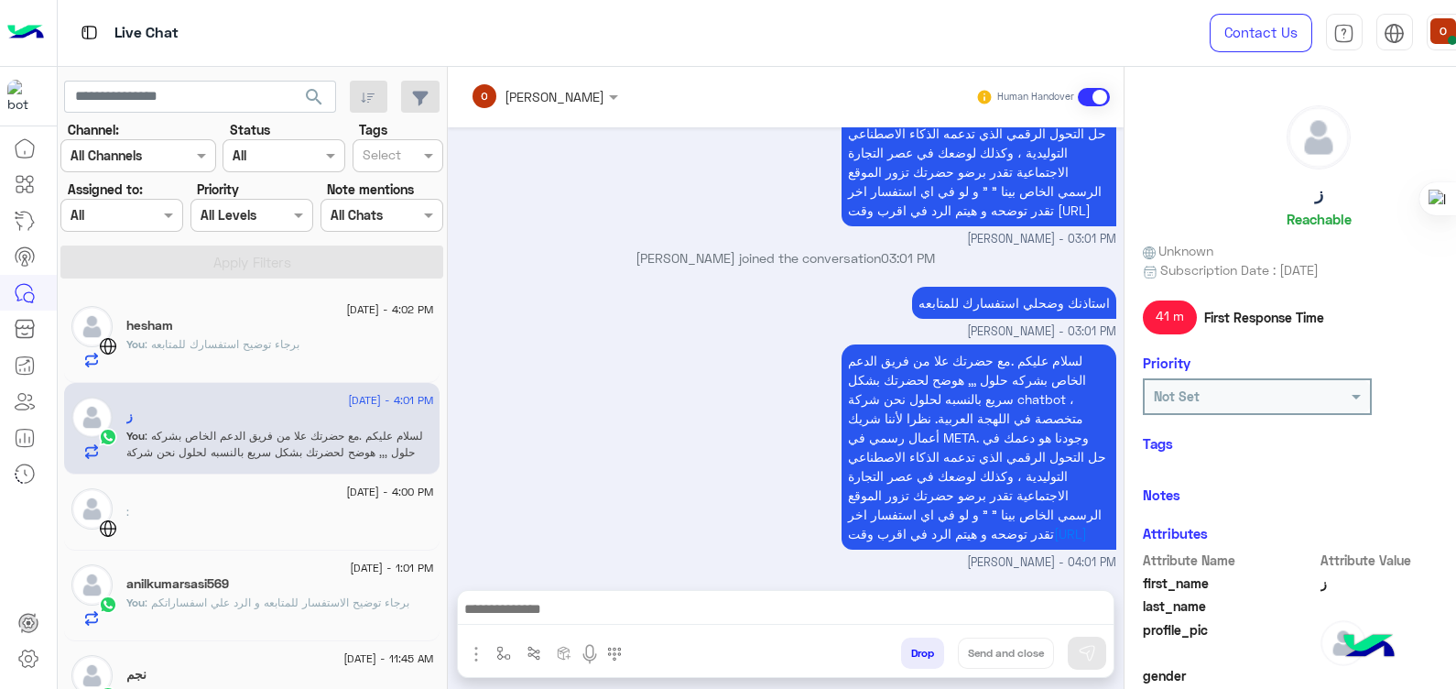
click at [227, 353] on div "You : برجاء توضيح استفسارك للمتابعه" at bounding box center [279, 352] width 307 height 32
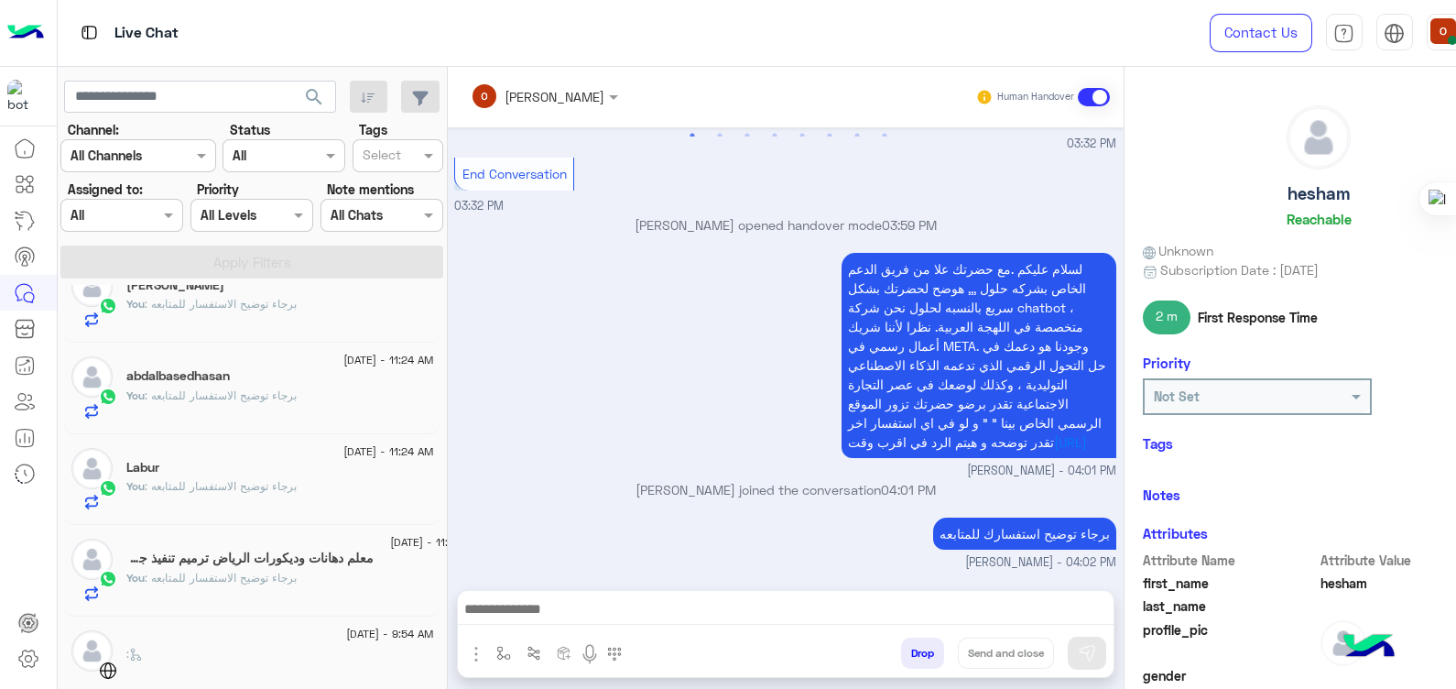
scroll to position [577, 0]
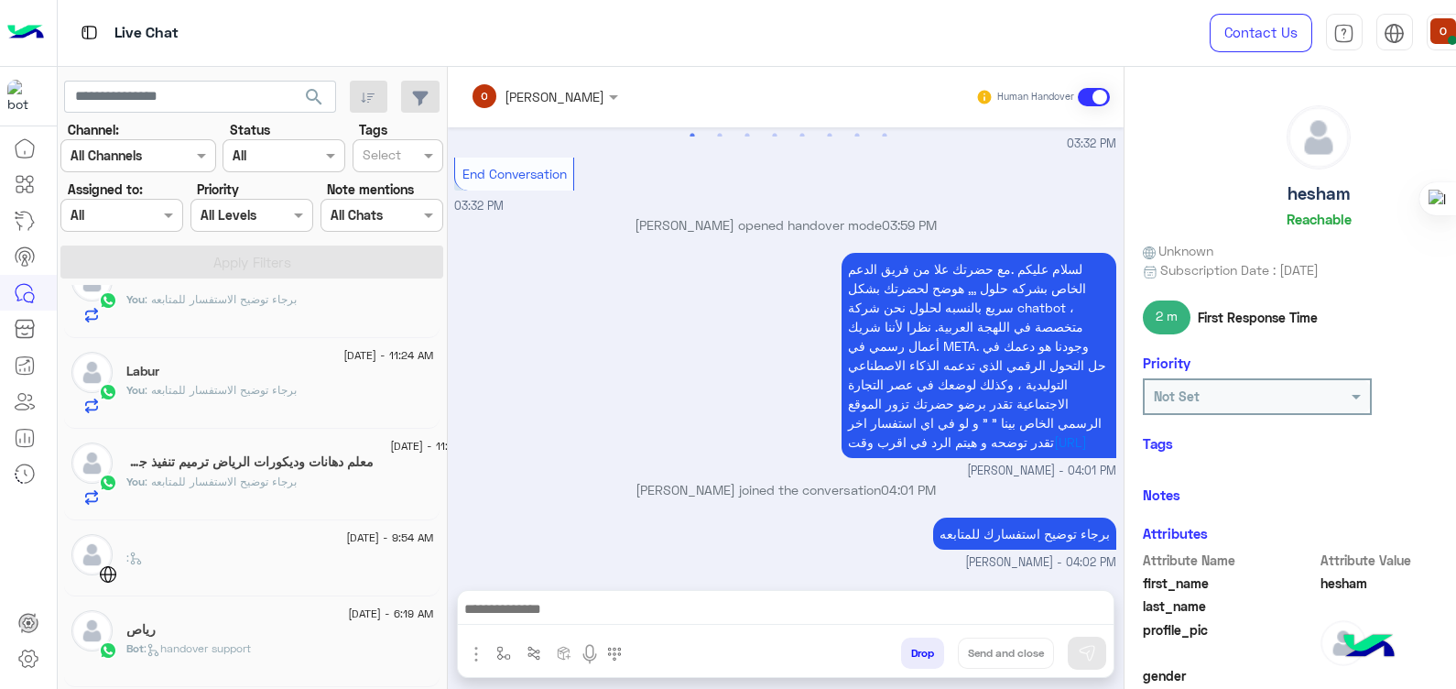
click at [246, 374] on div "Labur" at bounding box center [279, 373] width 307 height 19
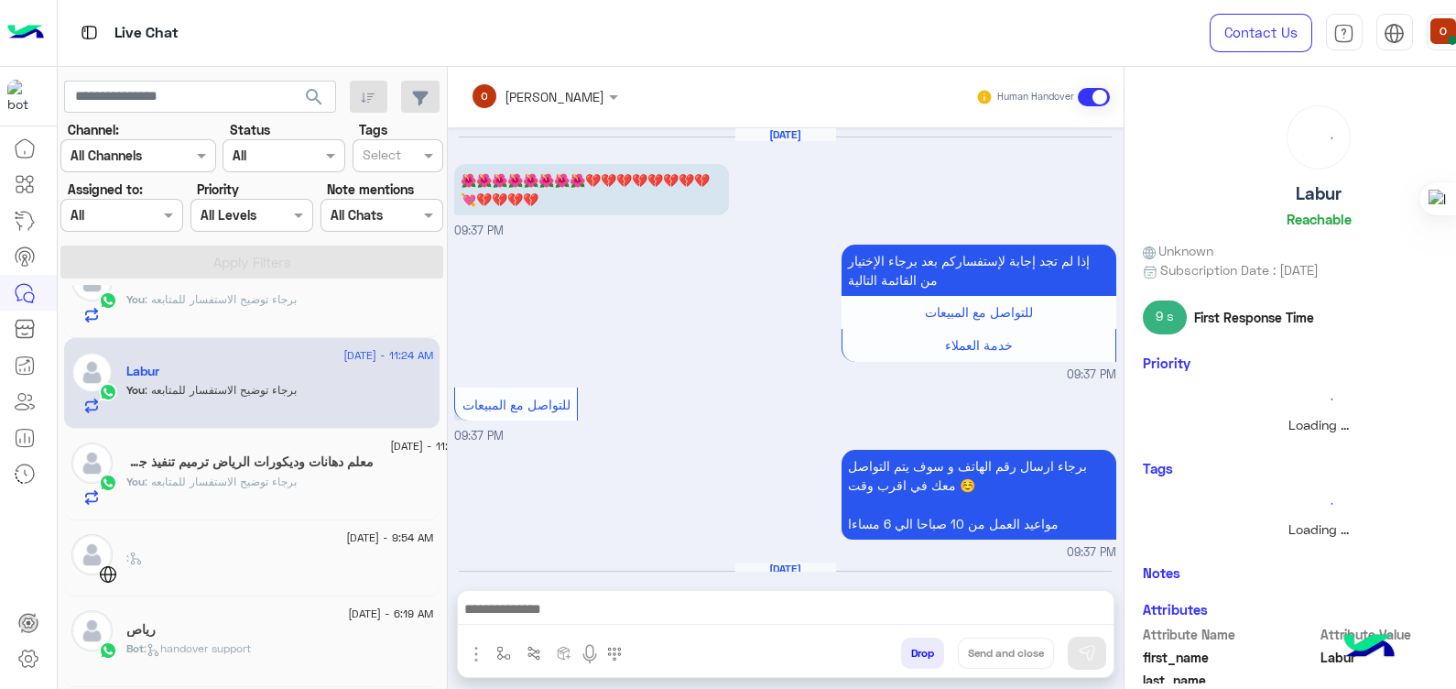
scroll to position [396, 0]
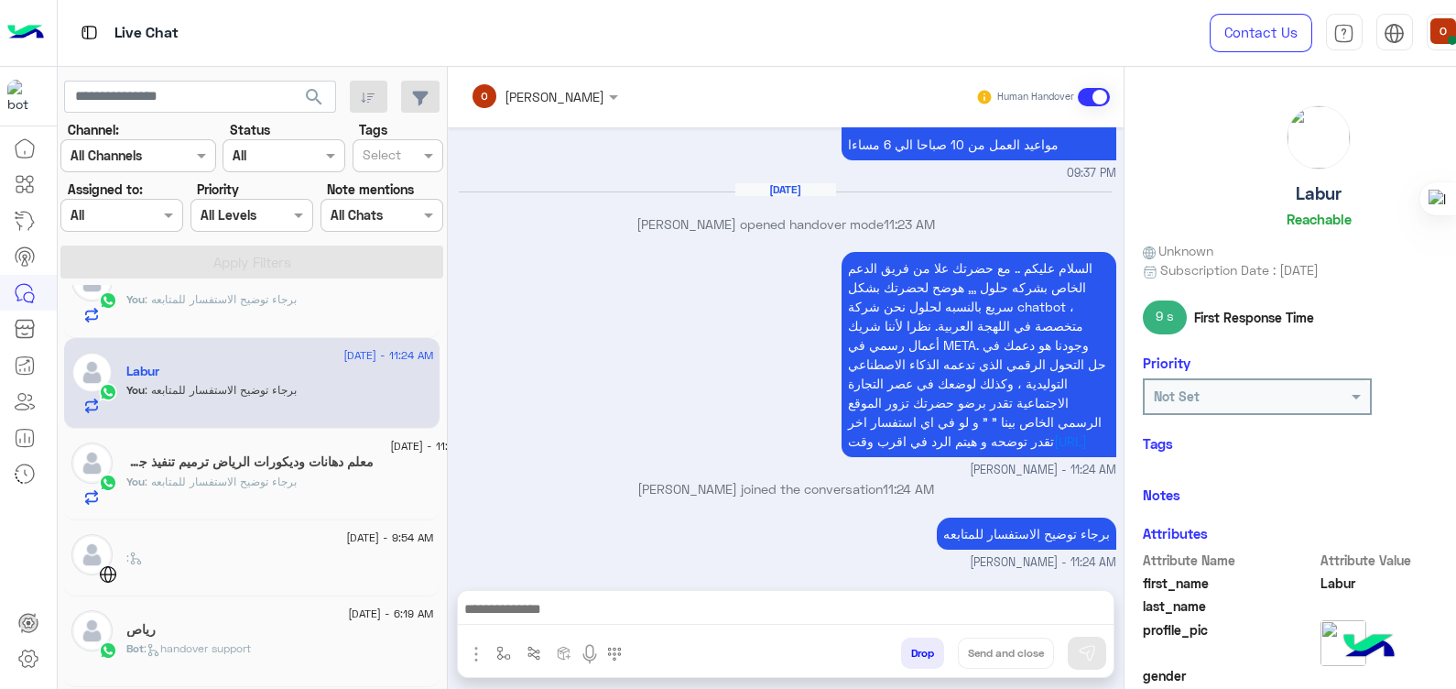
click at [253, 474] on span ": برجاء توضيح الاستفسار للمتابعه" at bounding box center [221, 481] width 152 height 14
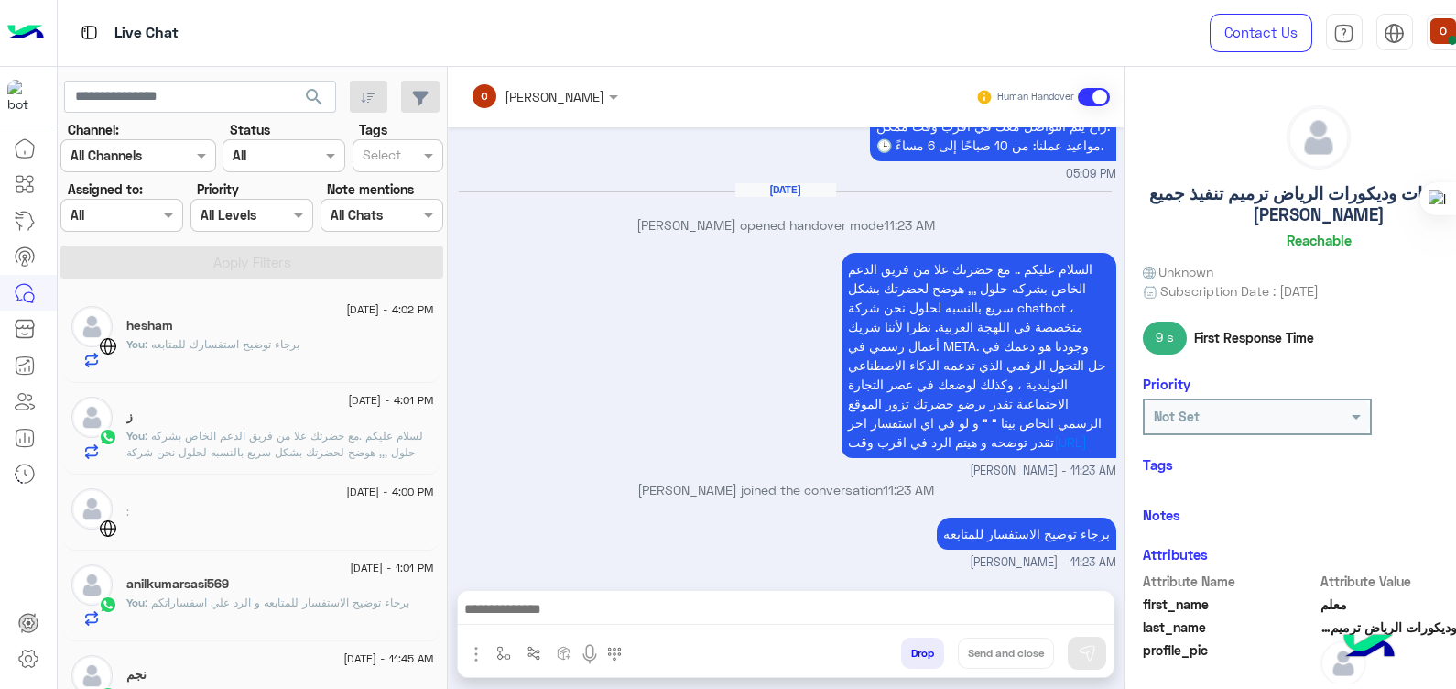
click at [205, 349] on span ": برجاء توضيح استفسارك للمتابعه" at bounding box center [222, 344] width 155 height 14
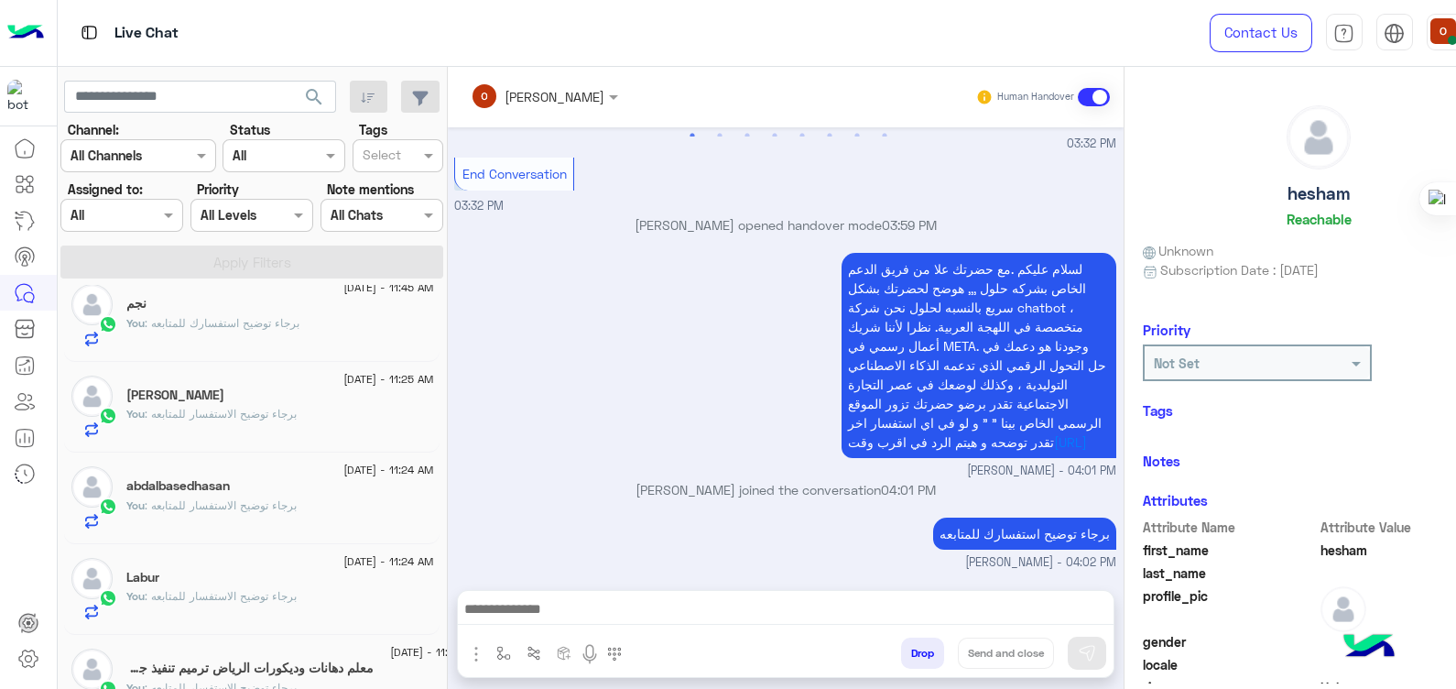
scroll to position [375, 0]
click at [242, 312] on span ": برجاء توضيح استفسارك للمتابعه" at bounding box center [222, 319] width 155 height 14
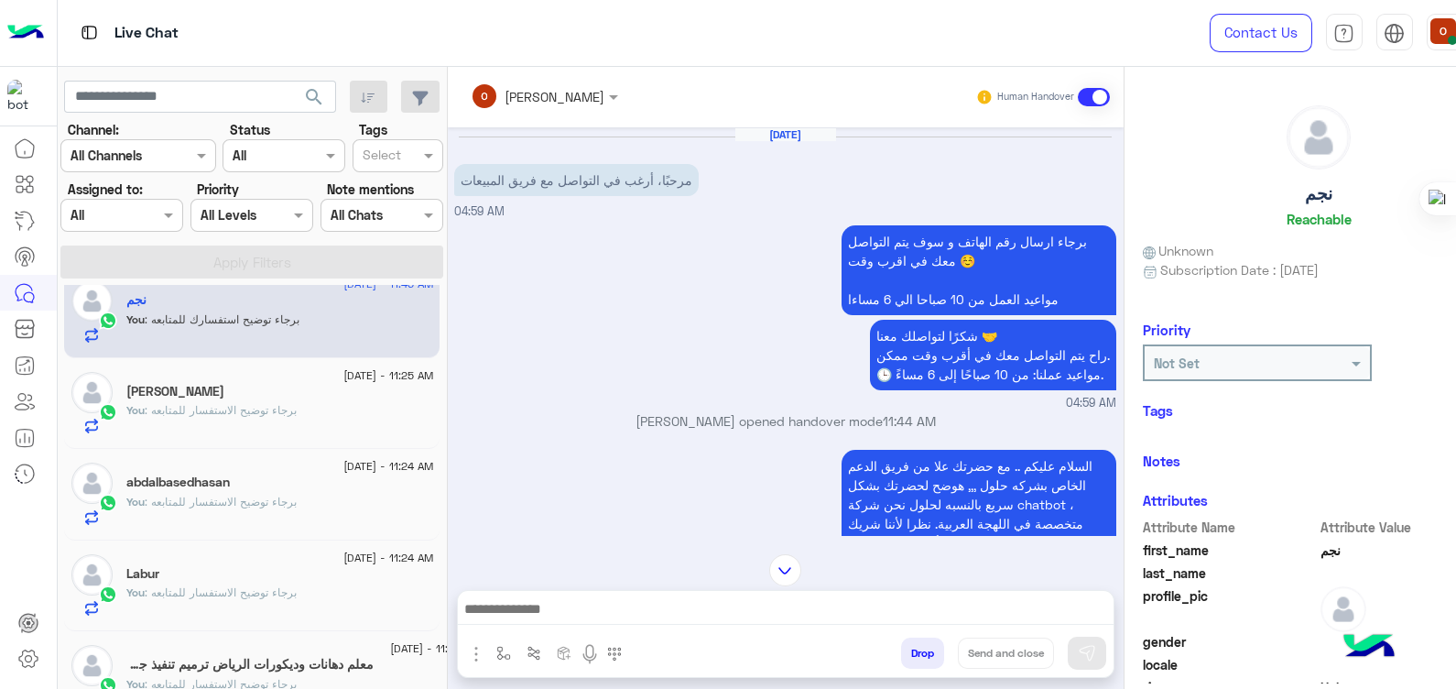
click at [1119, 241] on div "[DATE] مرحبًا، أرغب في التواصل مع فريق المبيعات 04:59 AM برجاء ارسال رقم الهاتف…" at bounding box center [786, 331] width 676 height 408
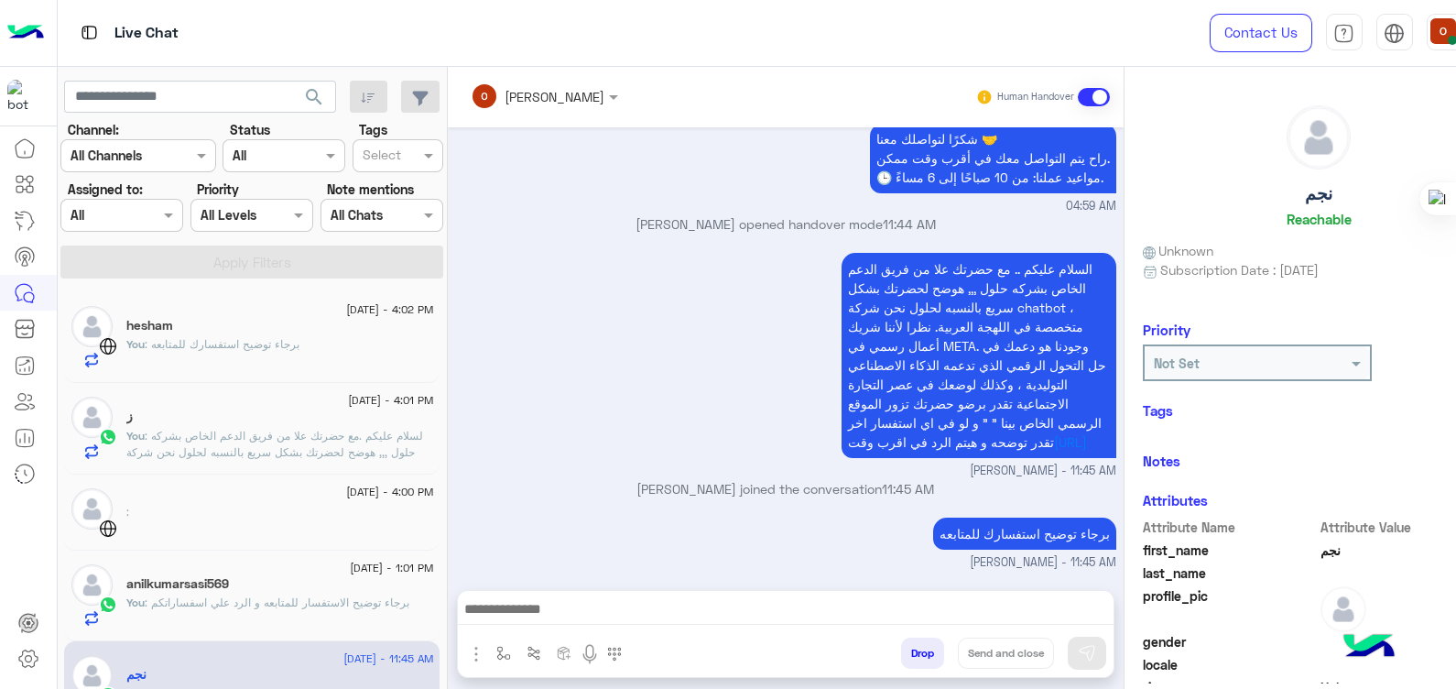
click at [250, 366] on div "You : برجاء توضيح استفسارك للمتابعه" at bounding box center [279, 352] width 307 height 32
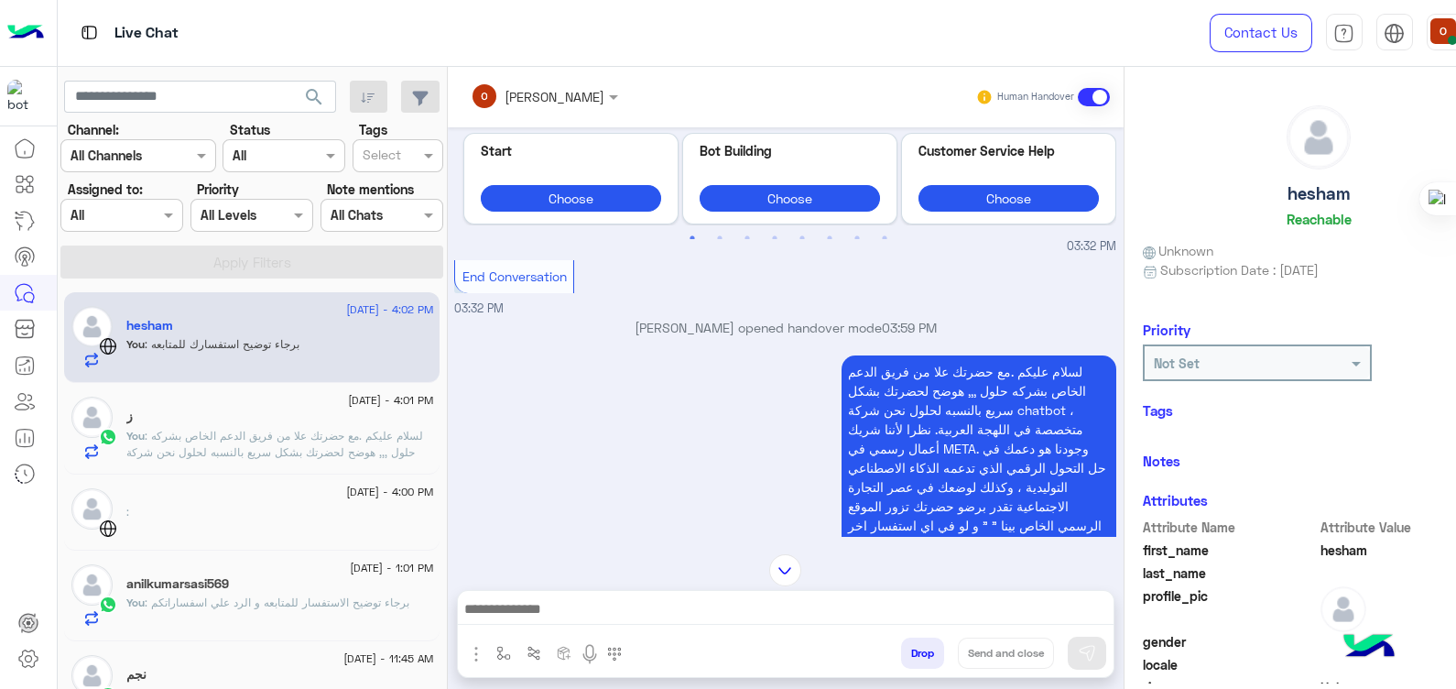
scroll to position [508, 0]
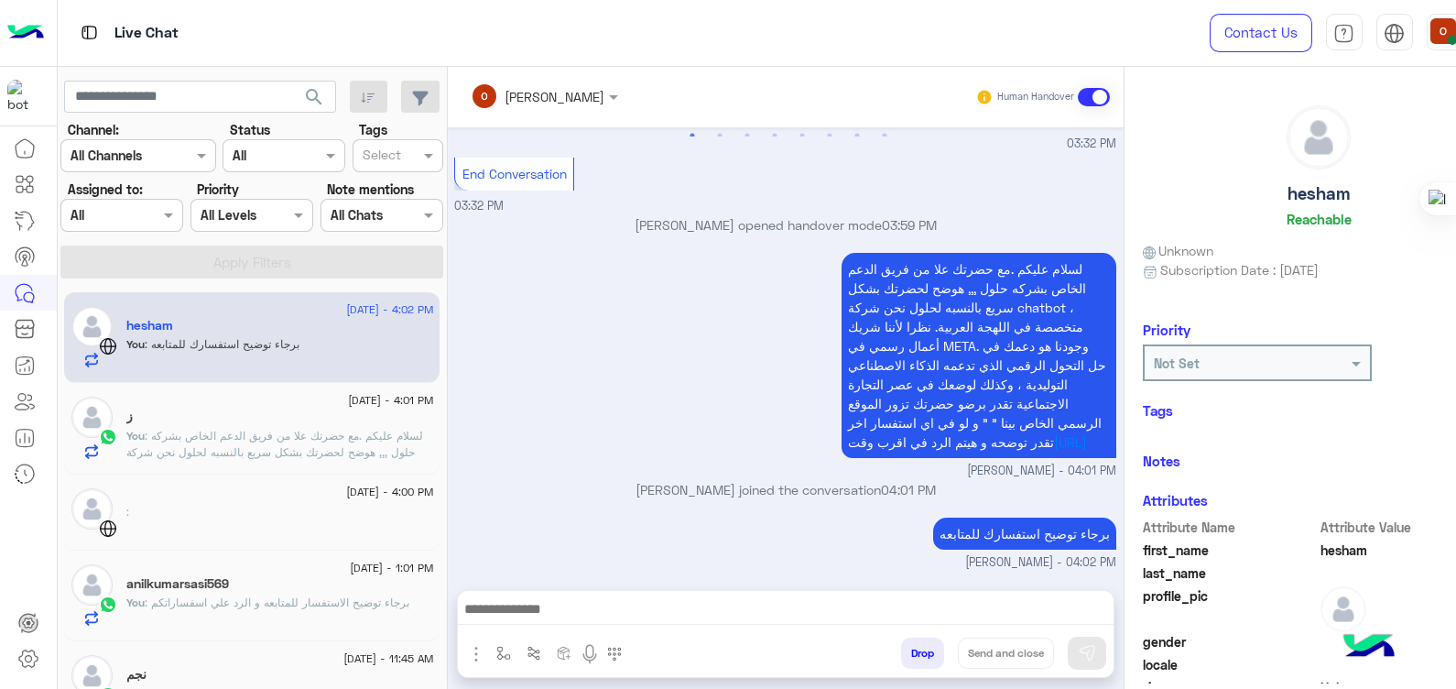
click at [233, 447] on span ": لسلام عليكم .مع حضرتك علا من فريق الدعم الخاص بشركه حلول ,,, هوضح لحضرتك بشكل…" at bounding box center [279, 493] width 306 height 129
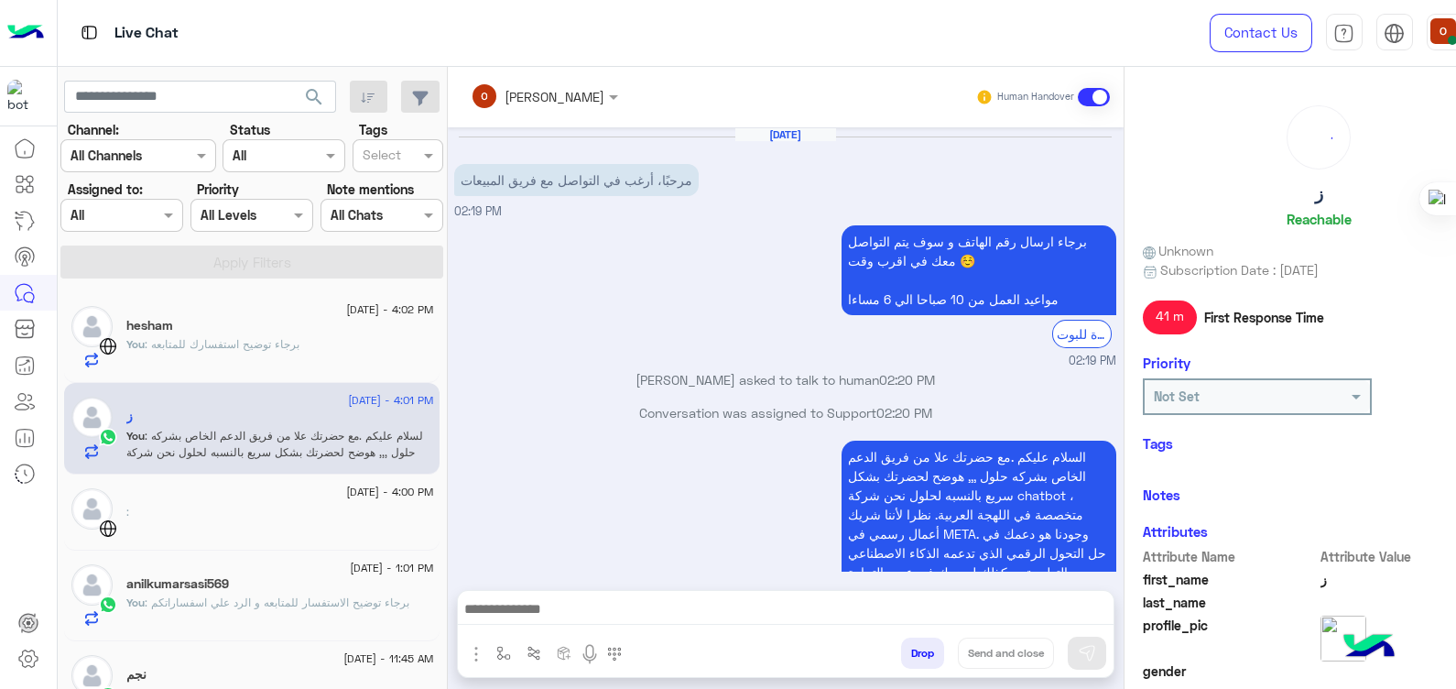
scroll to position [456, 0]
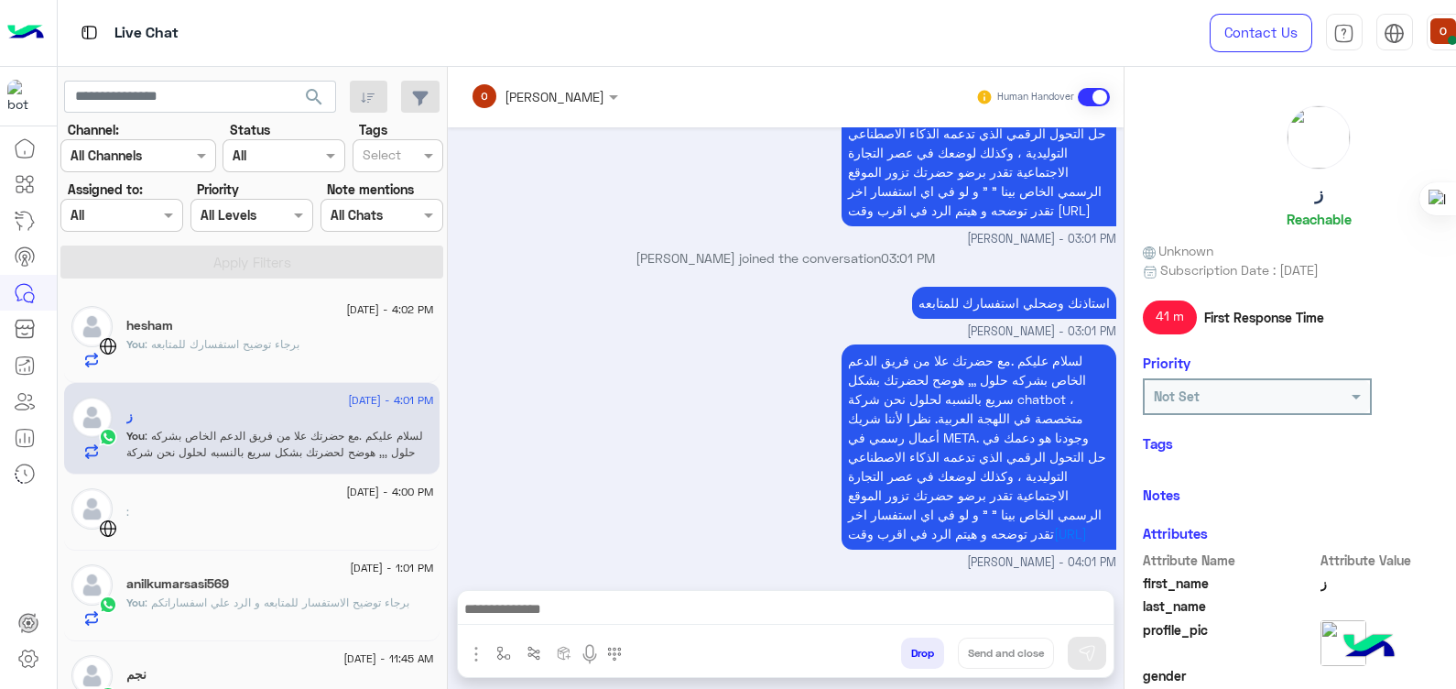
click at [256, 618] on div "You : برجاء توضيح الاستفسار للمتابعه و الرد علي اسفساراتكم" at bounding box center [279, 610] width 307 height 32
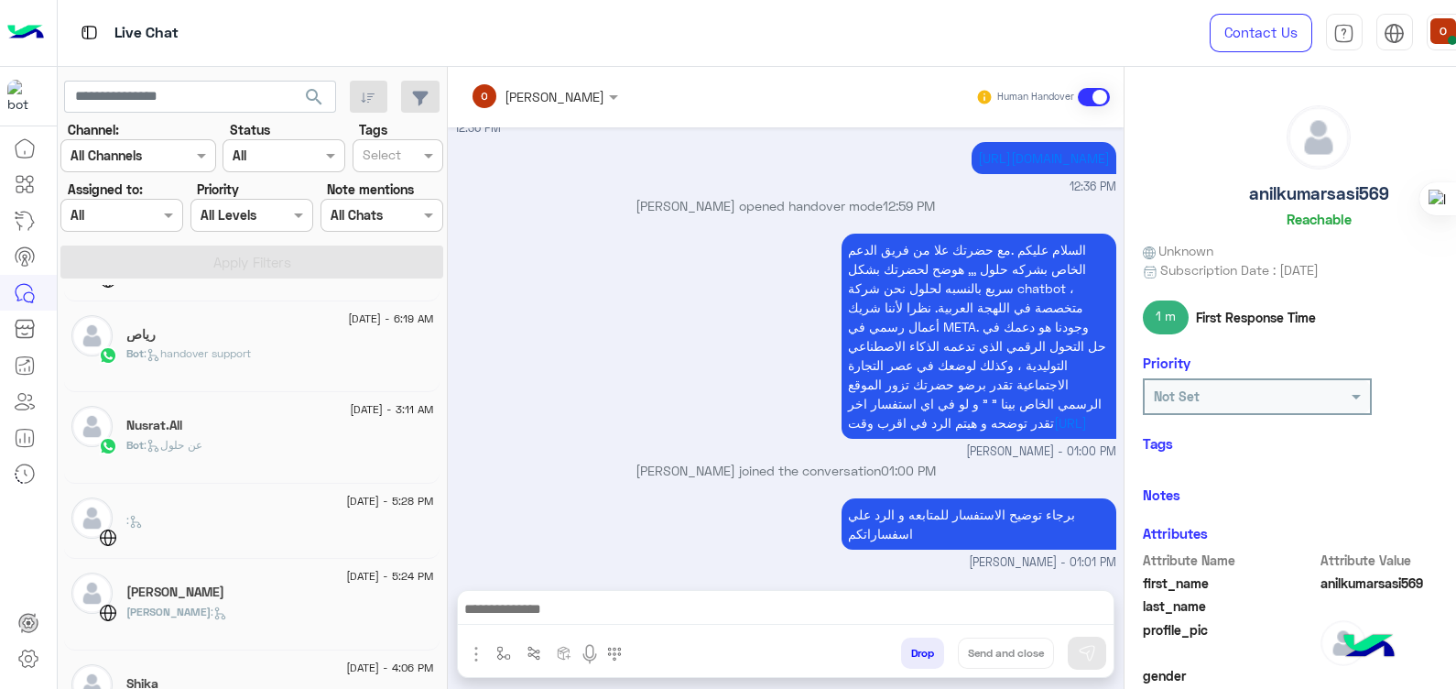
scroll to position [719, 0]
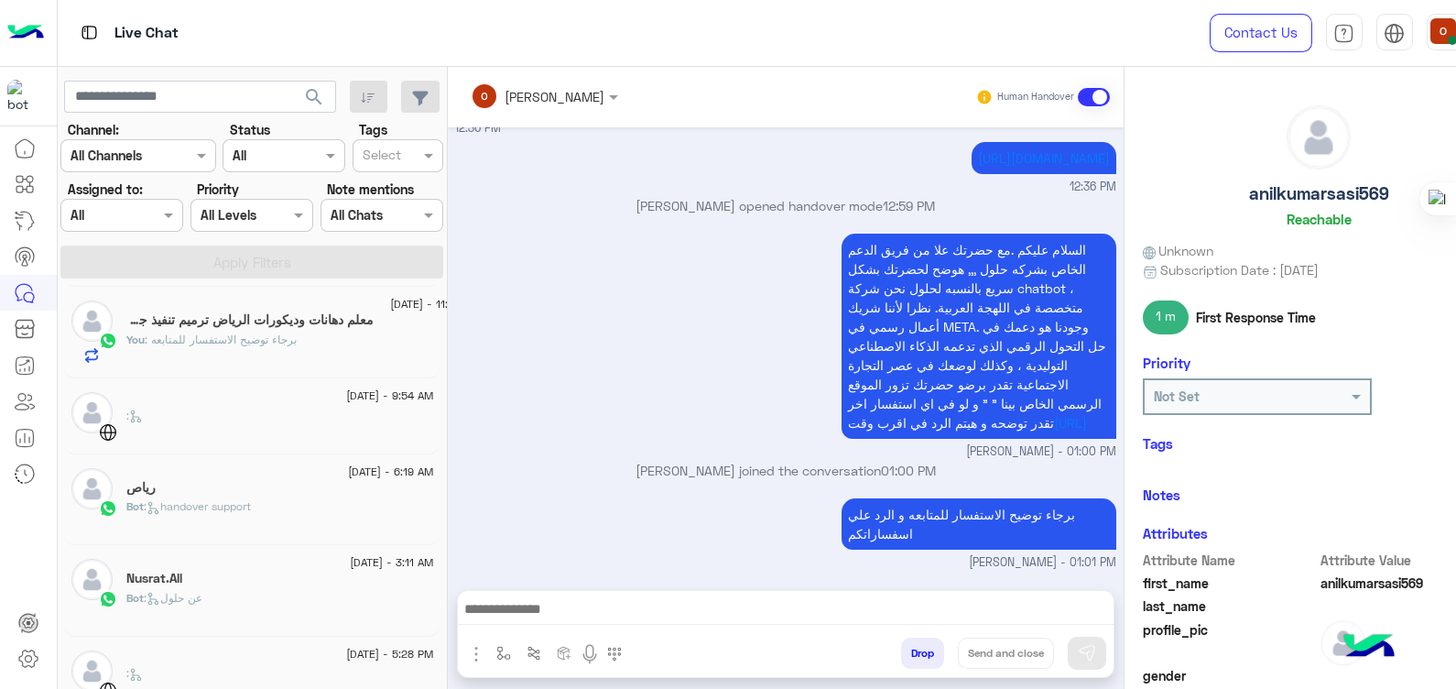
click at [254, 320] on h5 "معلم دهانات وديكورات الرياض ترميم تنفيذ جميع [PERSON_NAME]" at bounding box center [249, 320] width 247 height 16
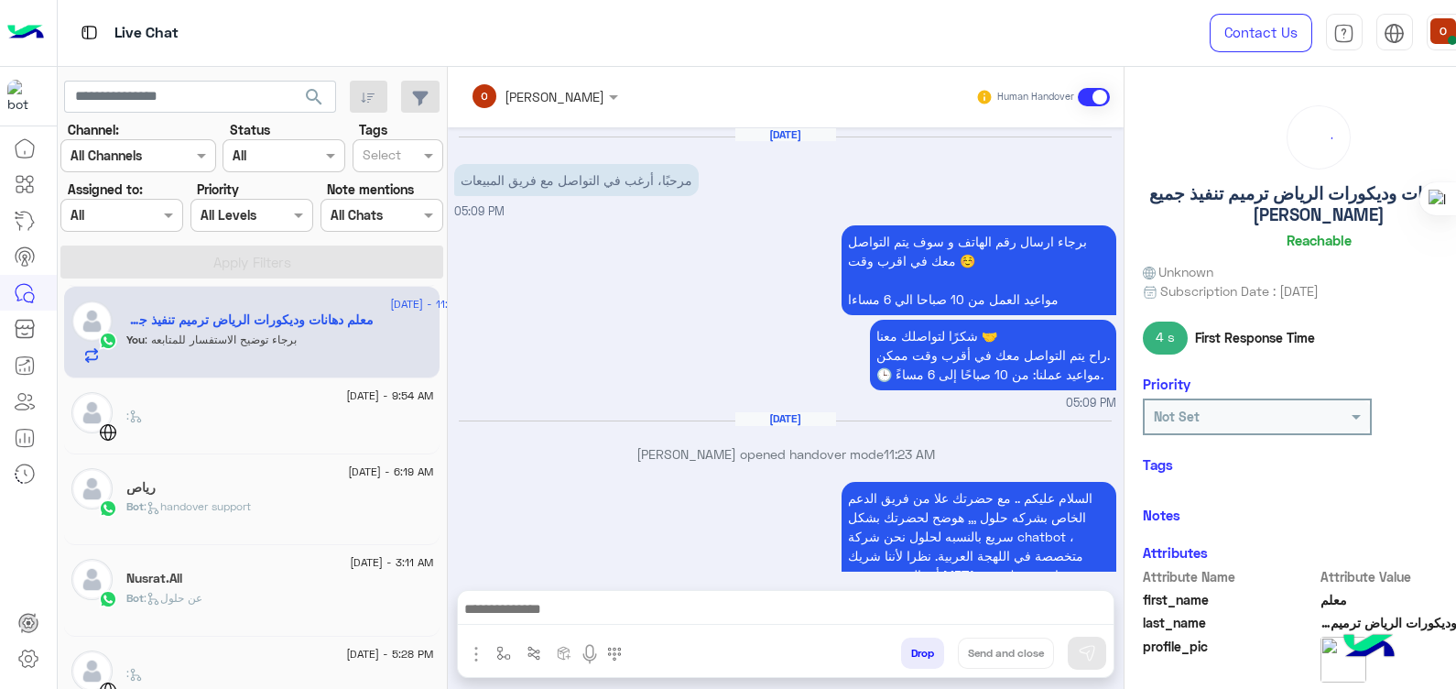
scroll to position [247, 0]
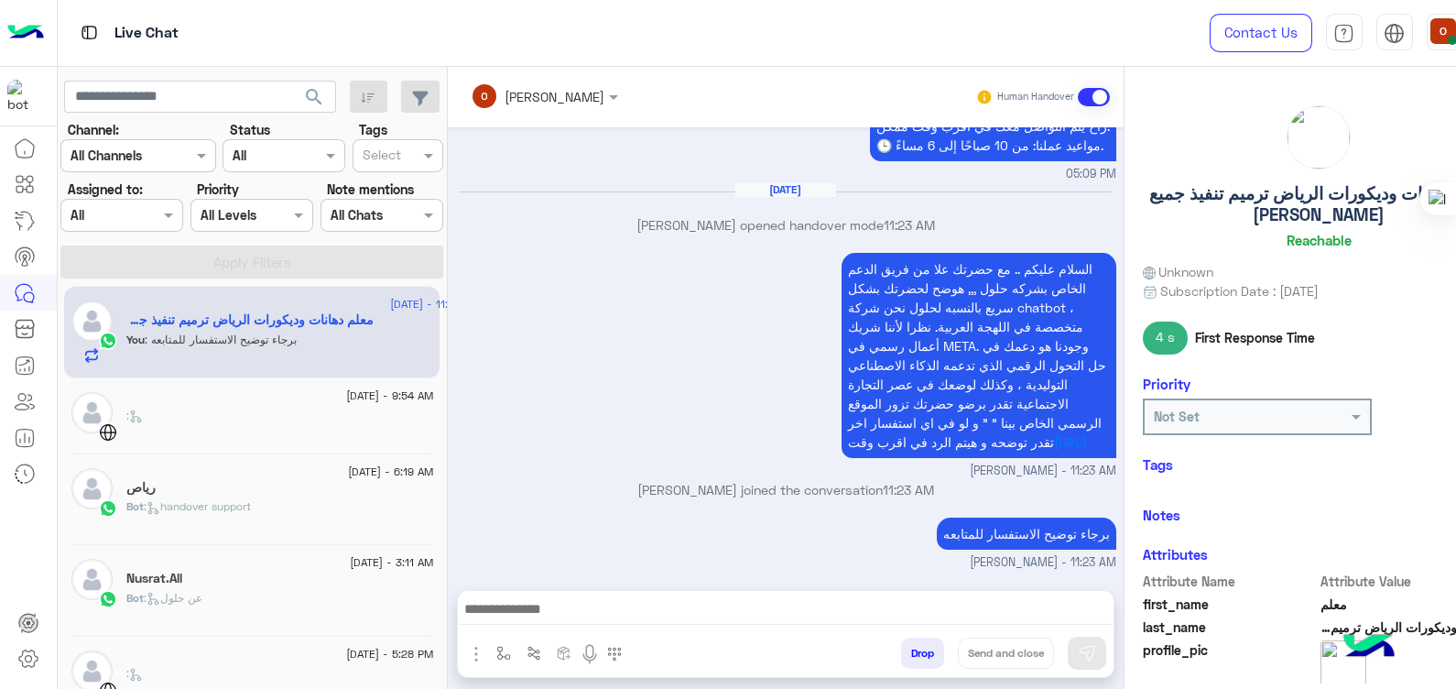
drag, startPoint x: 440, startPoint y: 483, endPoint x: 438, endPoint y: 458, distance: 24.8
click at [438, 458] on div "[DATE] - 4:02 PM hesham You : برجاء توضيح استفسارك للمتابعه [DATE] - 4:01 PM ز …" at bounding box center [252, 490] width 389 height 410
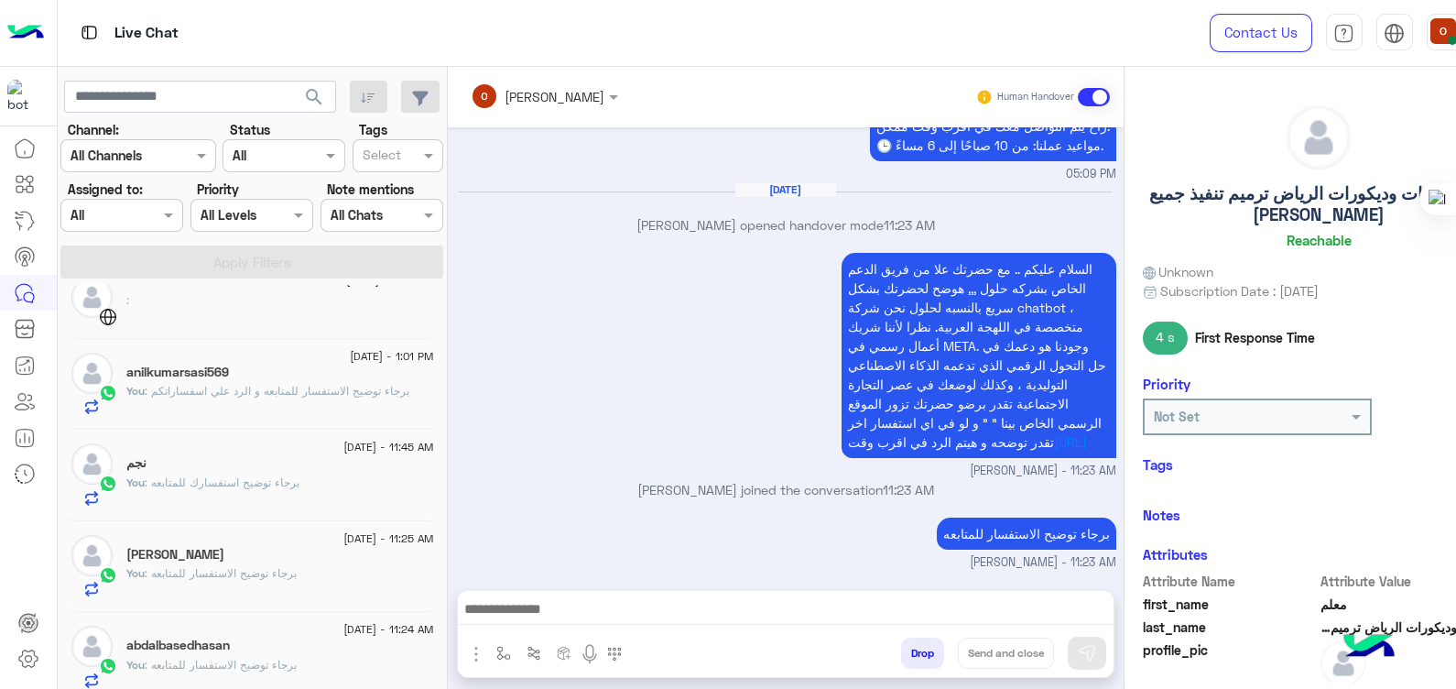
scroll to position [0, 0]
